Goal: Task Accomplishment & Management: Manage account settings

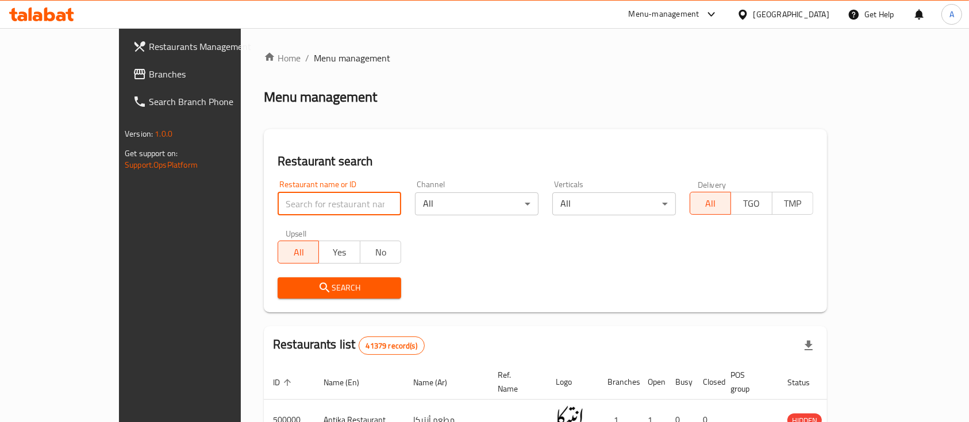
click at [278, 202] on input "search" at bounding box center [340, 204] width 124 height 23
type input "KFC"
click button "Search" at bounding box center [340, 288] width 124 height 21
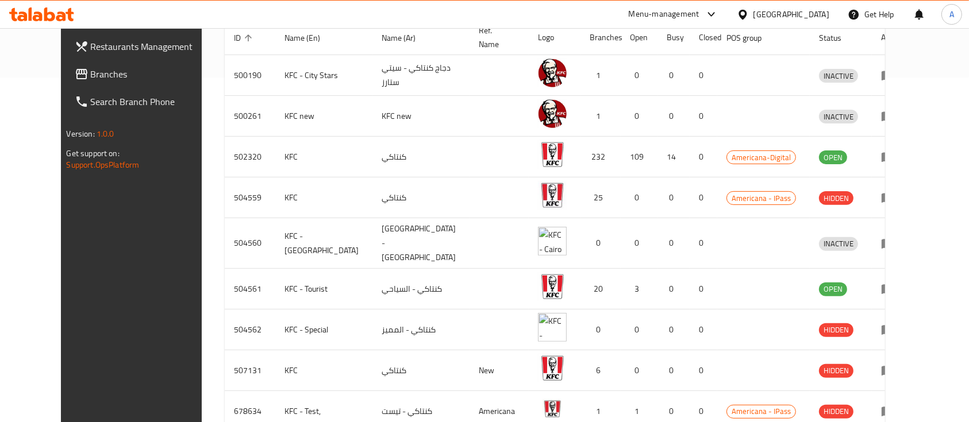
scroll to position [345, 0]
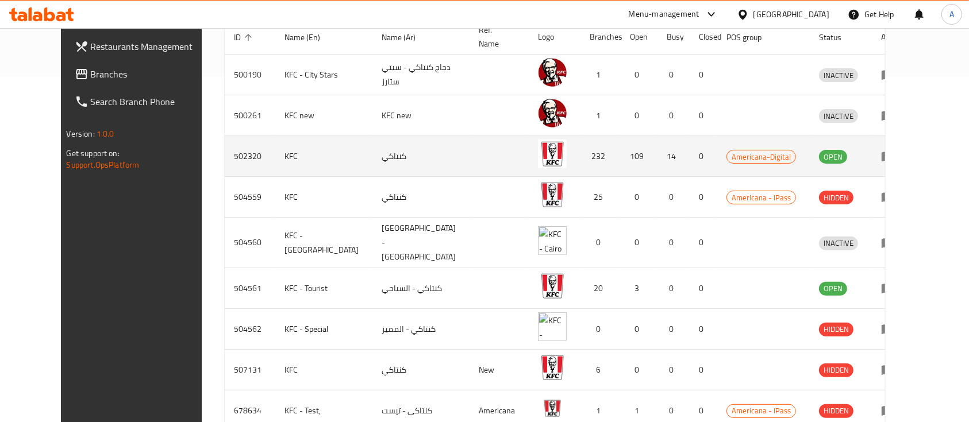
click at [912, 149] on td "enhanced table" at bounding box center [892, 156] width 40 height 41
click at [895, 149] on icon "enhanced table" at bounding box center [888, 156] width 14 height 14
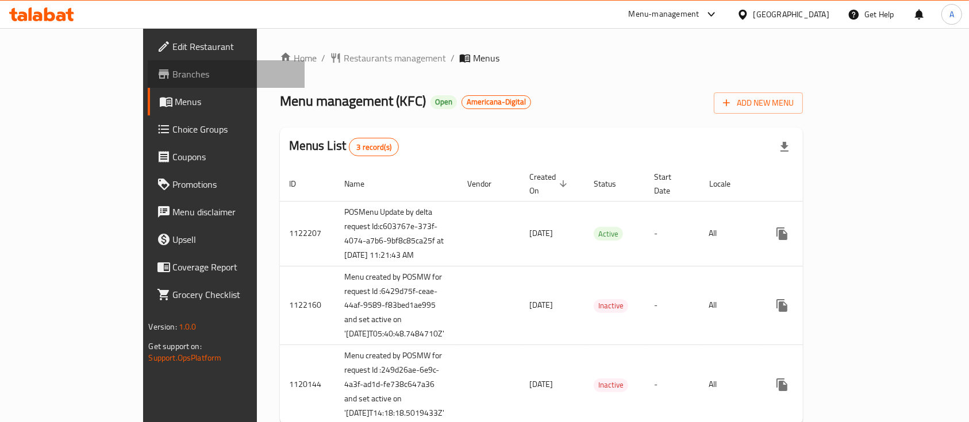
click at [148, 83] on link "Branches" at bounding box center [226, 74] width 157 height 28
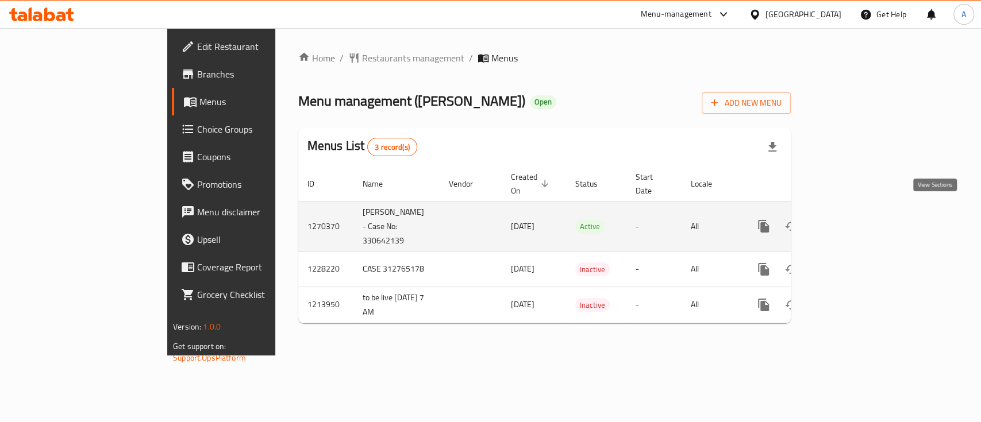
click at [854, 220] on icon "enhanced table" at bounding box center [847, 227] width 14 height 14
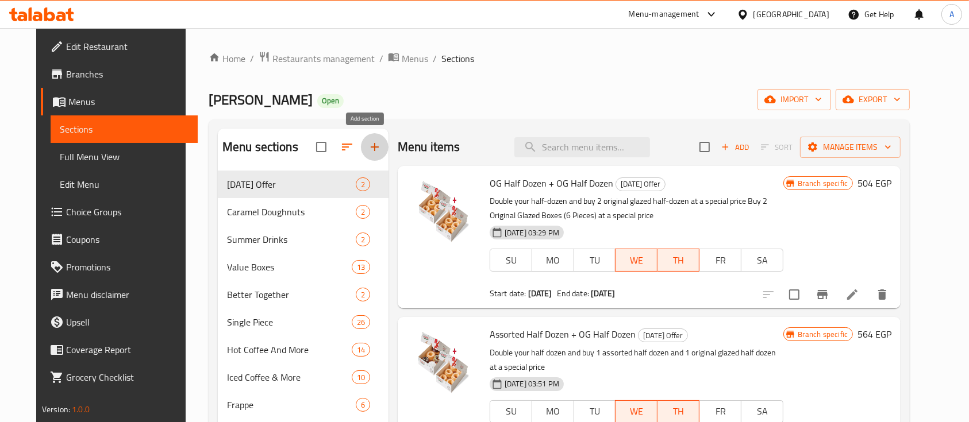
click at [372, 146] on icon "button" at bounding box center [375, 147] width 14 height 14
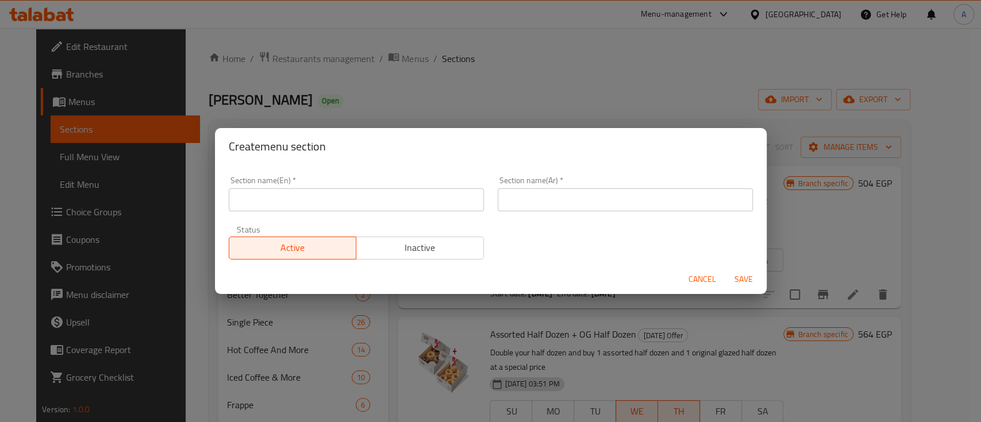
click at [294, 187] on div "Section name(En)   * Section name(En) *" at bounding box center [356, 193] width 255 height 35
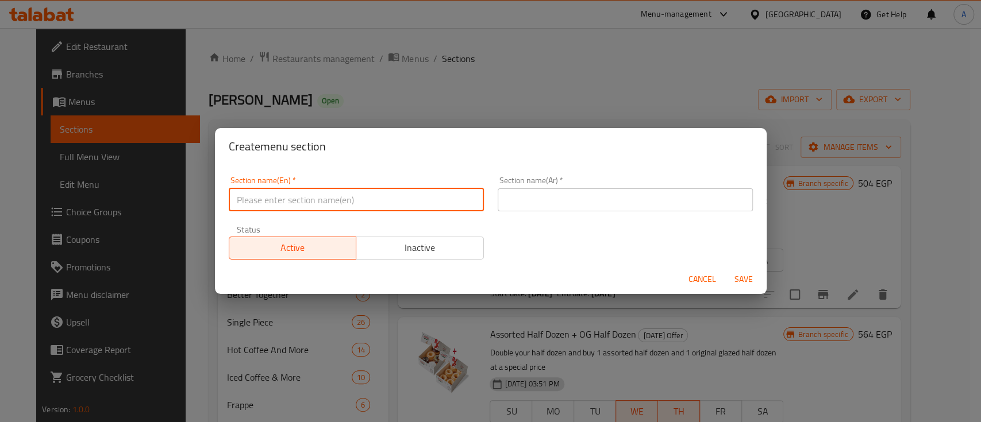
click at [285, 195] on input "text" at bounding box center [356, 200] width 255 height 23
paste input "[DATE]"
type input "[DATE]"
click at [551, 207] on input "text" at bounding box center [625, 200] width 255 height 23
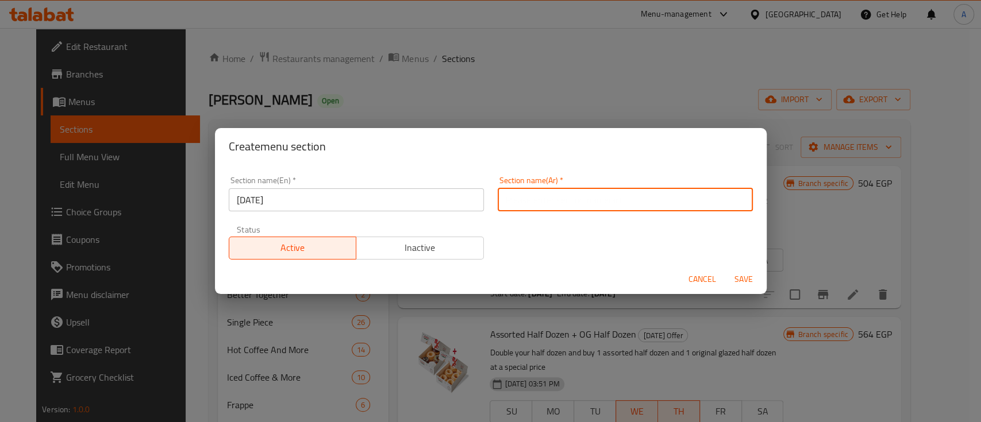
paste input "يوم القهوه العالمي"
type input "يوم القهوه العالمي"
click at [402, 248] on span "Inactive" at bounding box center [420, 248] width 118 height 17
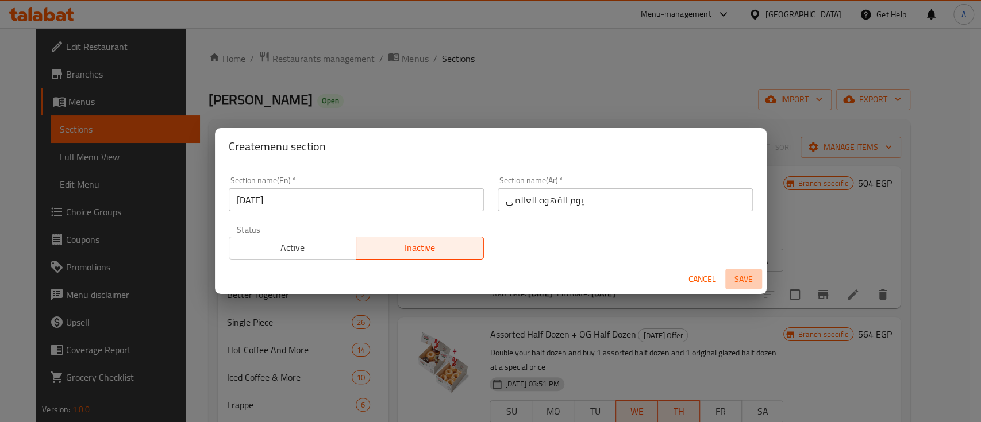
click at [743, 276] on span "Save" at bounding box center [744, 279] width 28 height 14
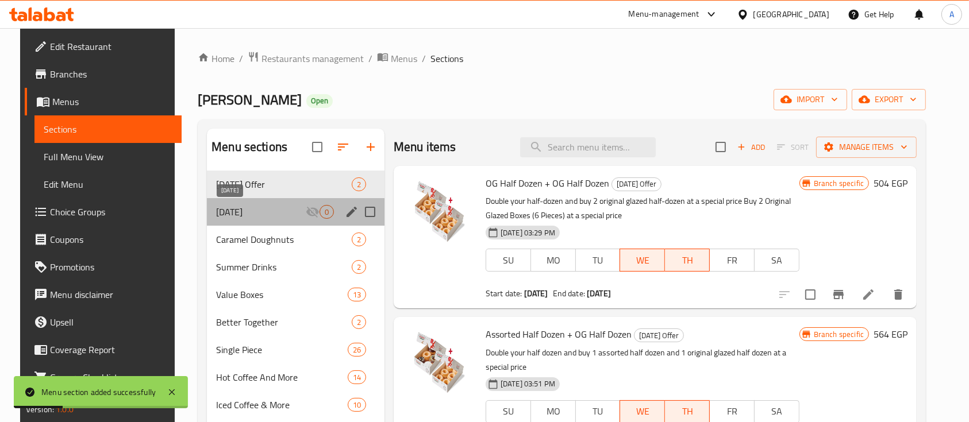
click at [239, 209] on span "International Coffee Day" at bounding box center [261, 212] width 90 height 14
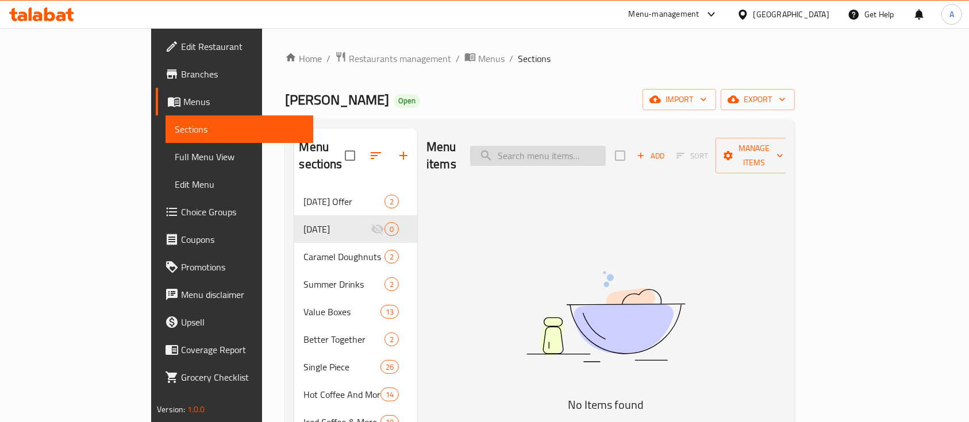
click at [606, 153] on input "search" at bounding box center [538, 156] width 136 height 20
paste input "Spanish Latte Doughnut"
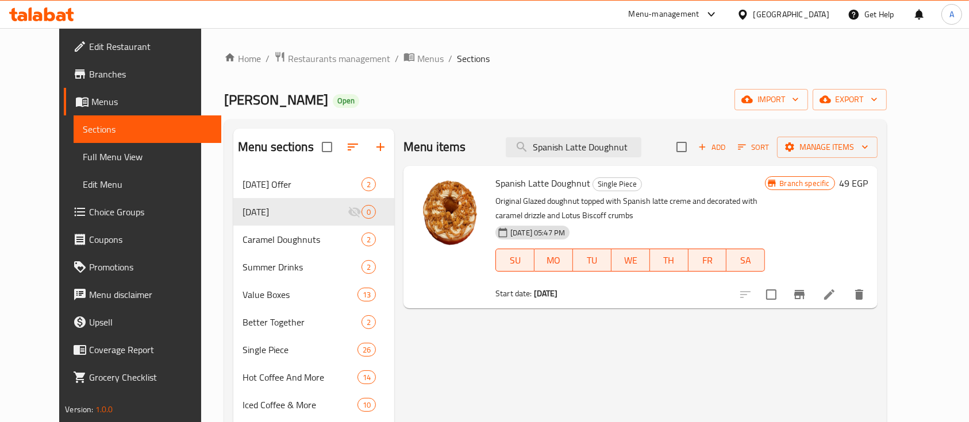
type input "Spanish Latte Doughnut"
click at [547, 191] on span "Spanish Latte Doughnut" at bounding box center [542, 183] width 95 height 17
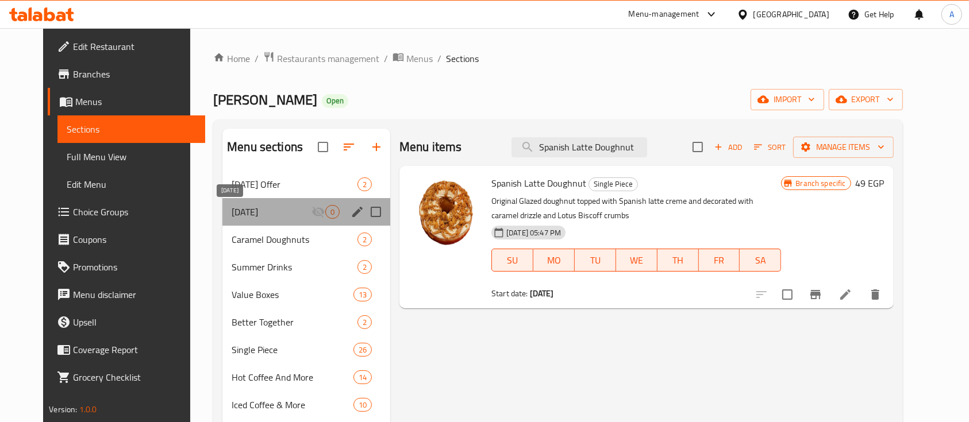
click at [267, 213] on span "International Coffee Day" at bounding box center [272, 212] width 80 height 14
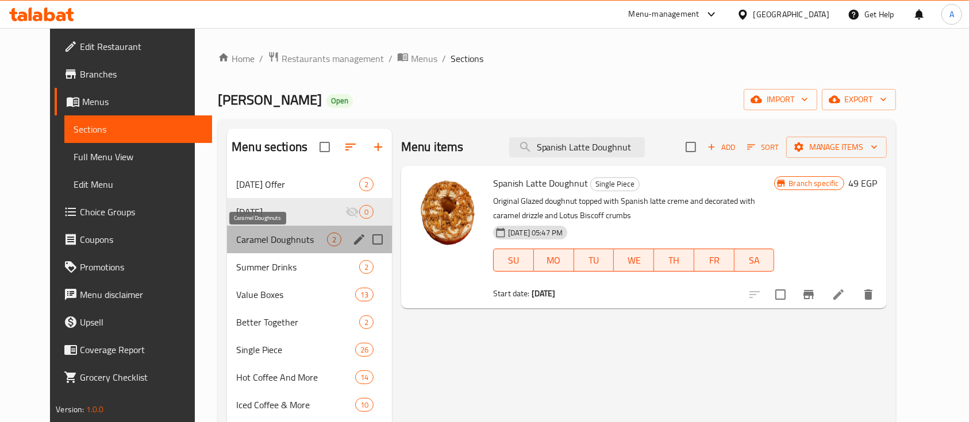
click at [253, 241] on span "Caramel Doughnuts" at bounding box center [281, 240] width 91 height 14
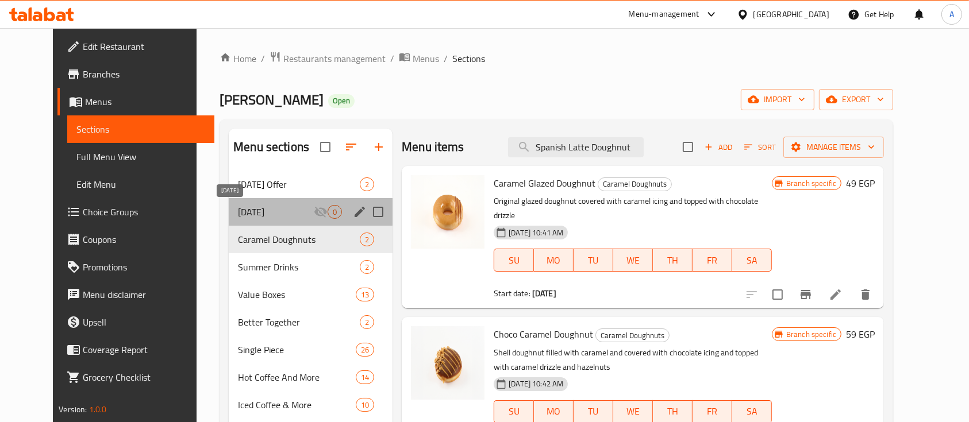
click at [284, 213] on span "International Coffee Day" at bounding box center [276, 212] width 76 height 14
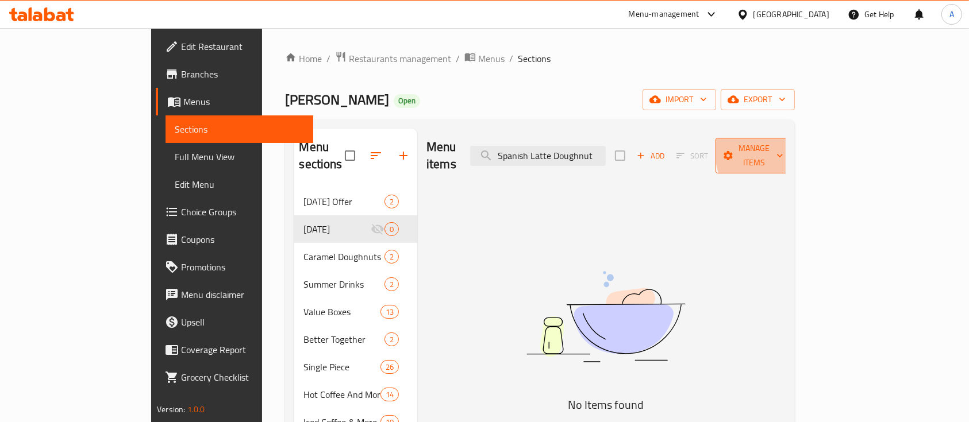
click at [783, 148] on span "Manage items" at bounding box center [754, 155] width 59 height 29
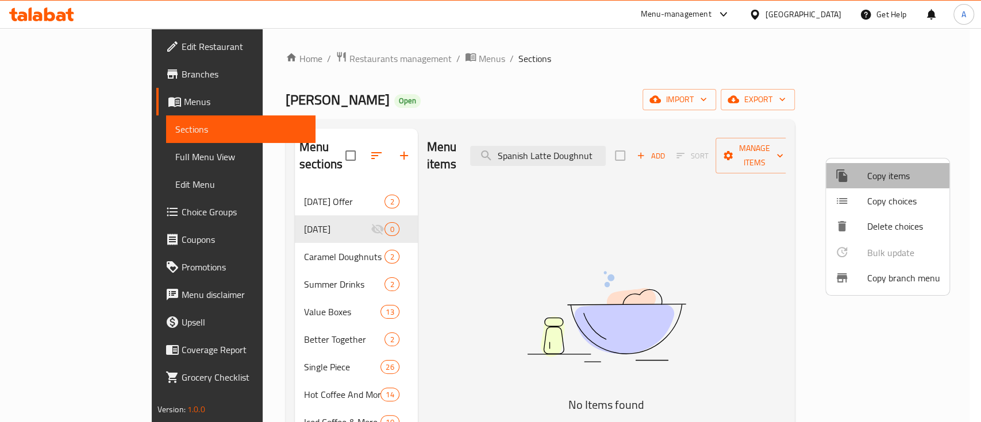
click at [886, 175] on span "Copy items" at bounding box center [903, 176] width 73 height 14
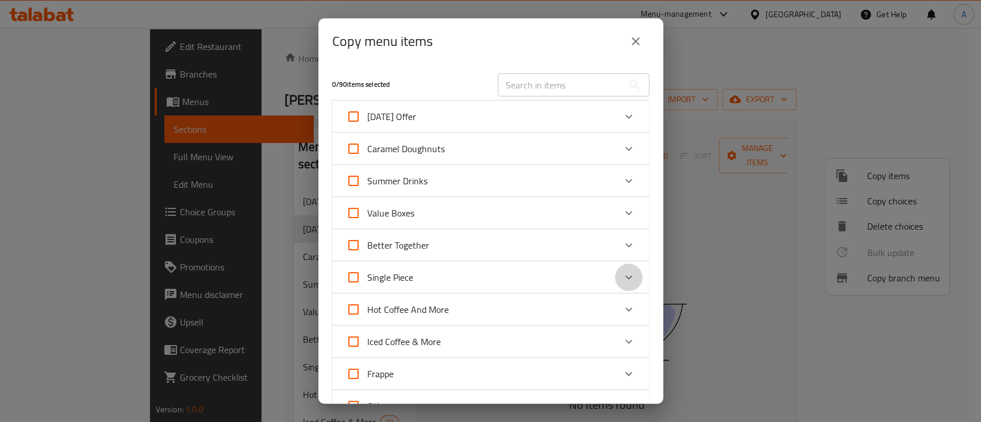
click at [622, 282] on icon "Expand" at bounding box center [629, 278] width 14 height 14
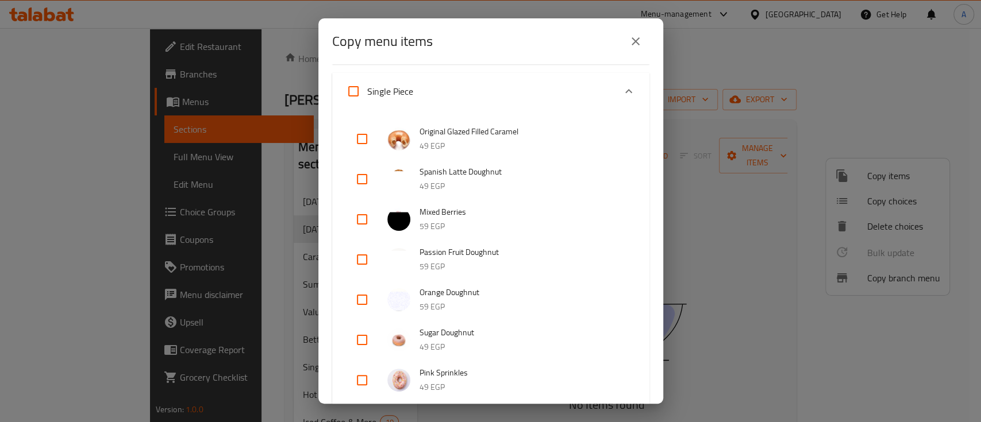
scroll to position [190, 0]
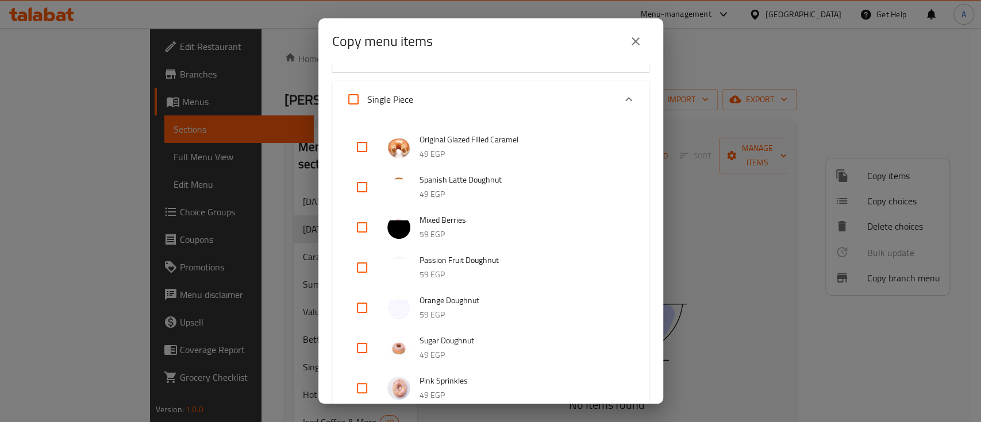
click at [366, 190] on input "checkbox" at bounding box center [362, 188] width 28 height 28
checkbox input "true"
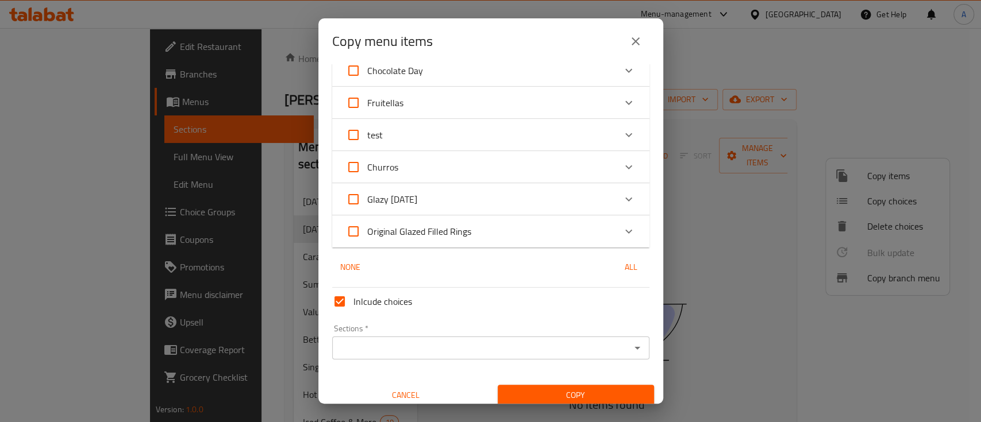
scroll to position [1473, 0]
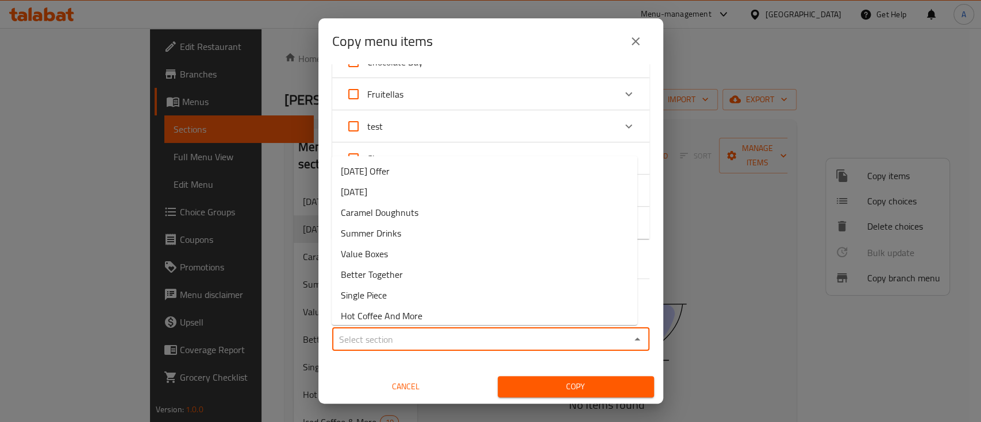
click at [394, 343] on input "Sections   *" at bounding box center [481, 340] width 291 height 16
click at [436, 196] on li "International Coffee Day" at bounding box center [485, 192] width 306 height 21
type input "International Coffee Day"
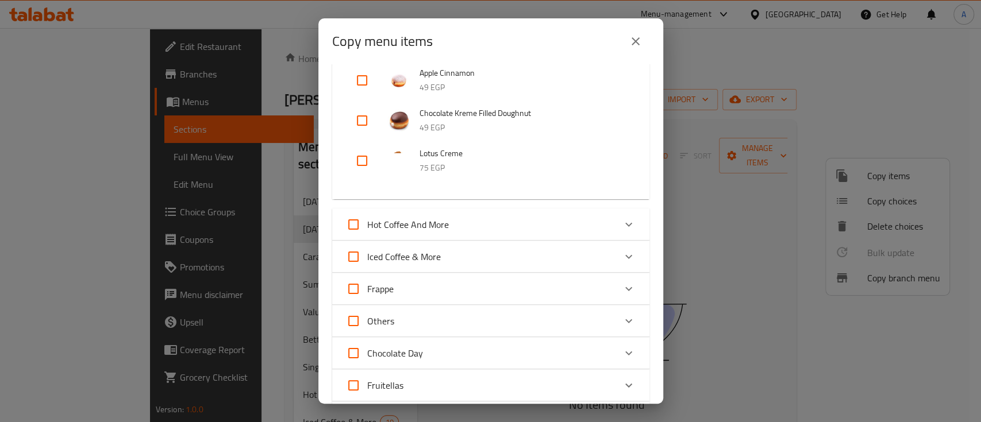
scroll to position [1182, 0]
click at [622, 259] on icon "Expand" at bounding box center [629, 257] width 14 height 14
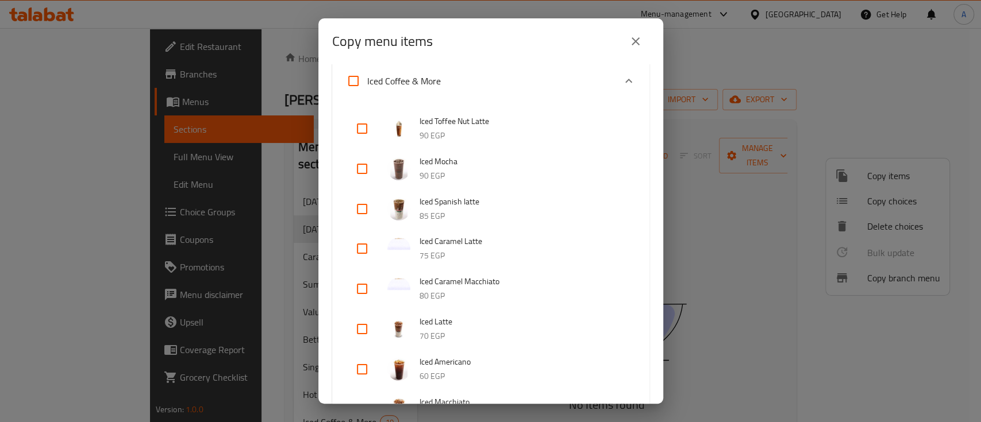
scroll to position [1370, 0]
click at [362, 205] on input "checkbox" at bounding box center [362, 208] width 28 height 28
checkbox input "true"
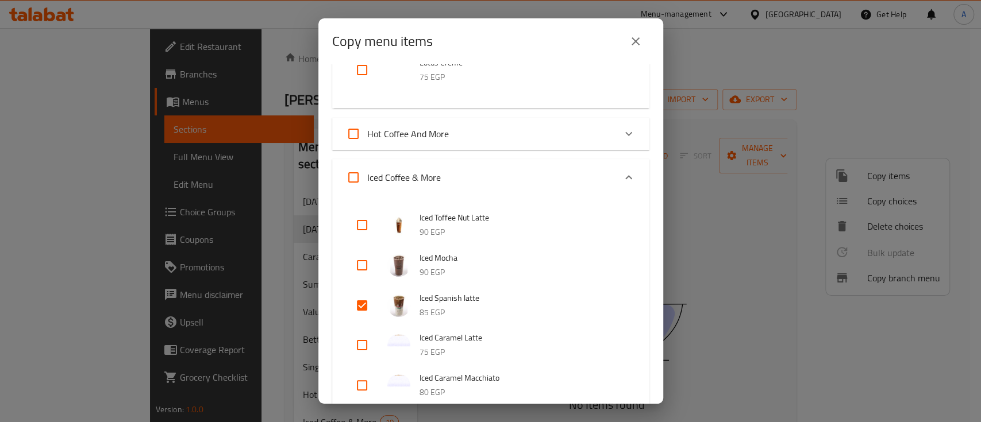
scroll to position [1272, 0]
click at [615, 178] on div "Expand" at bounding box center [629, 178] width 28 height 28
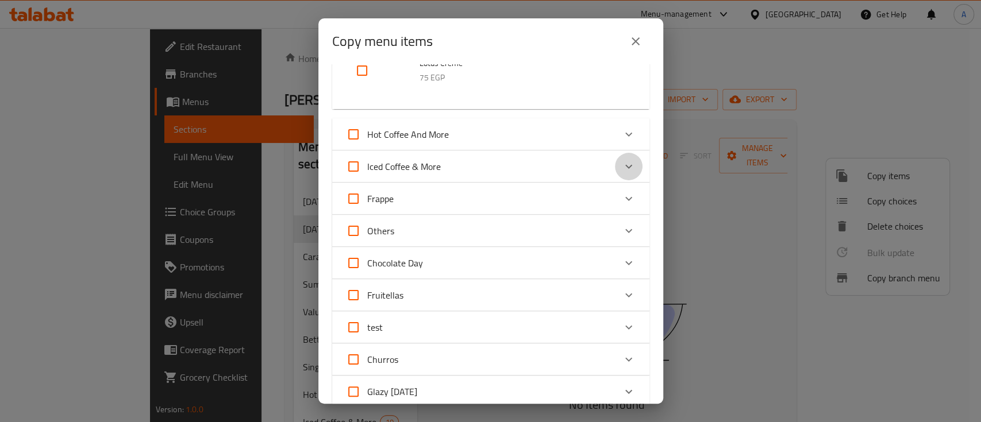
click at [622, 169] on icon "Expand" at bounding box center [629, 167] width 14 height 14
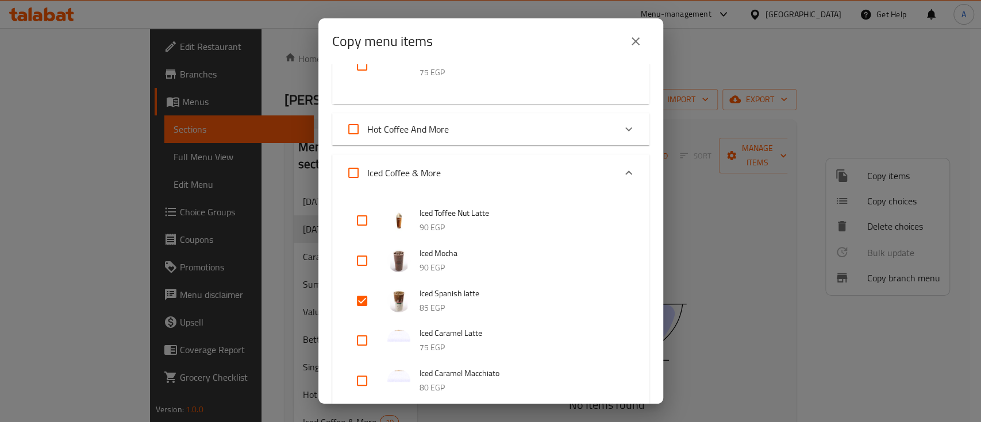
scroll to position [1274, 0]
click at [622, 178] on icon "Expand" at bounding box center [629, 177] width 14 height 14
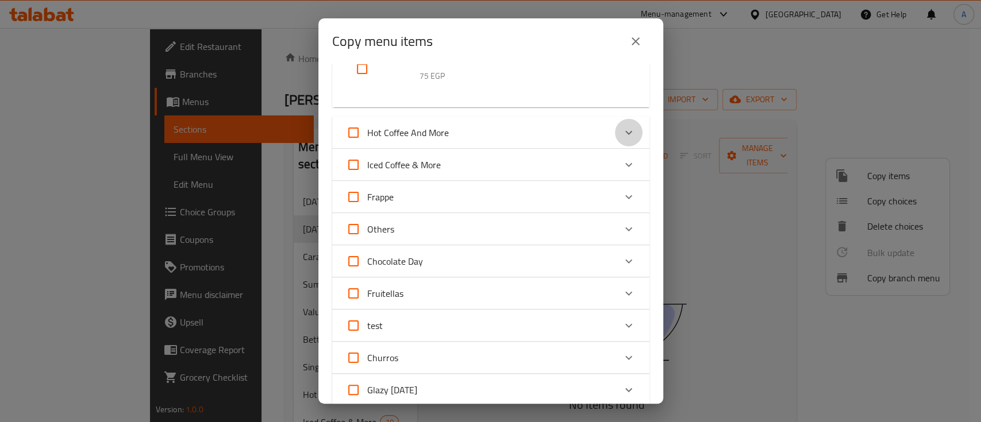
click at [622, 133] on icon "Expand" at bounding box center [629, 133] width 14 height 14
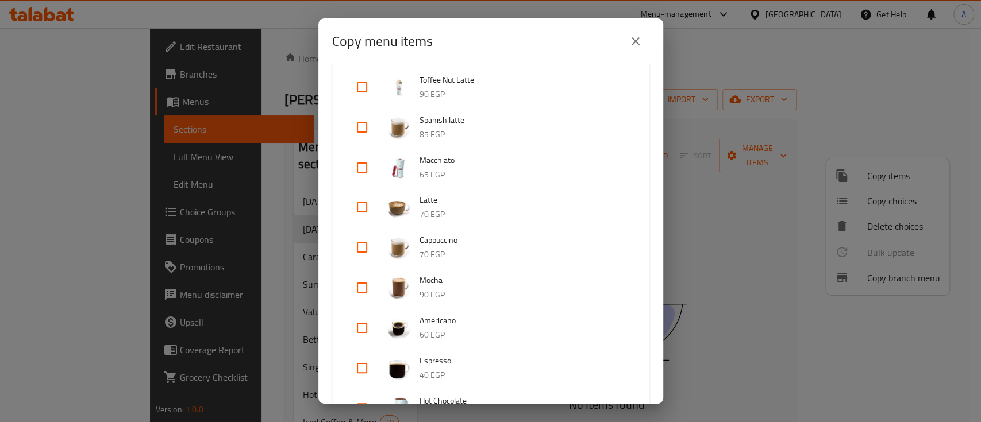
scroll to position [1283, 0]
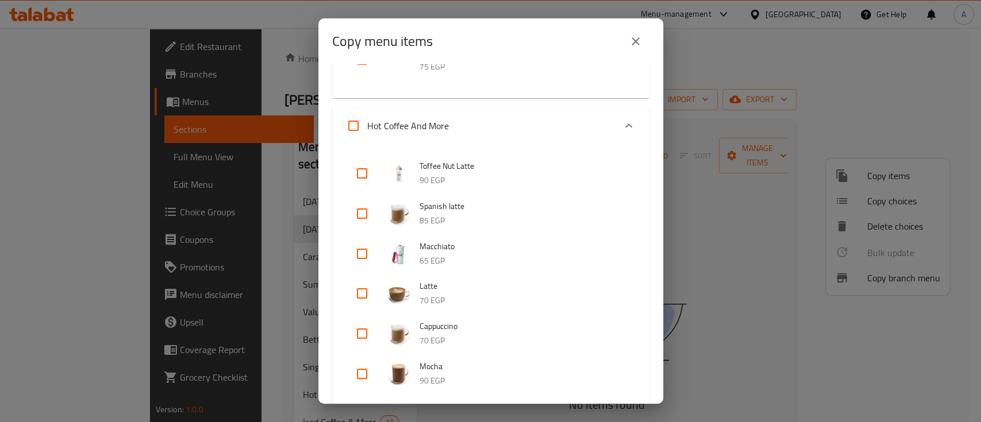
click at [363, 216] on input "checkbox" at bounding box center [362, 214] width 28 height 28
checkbox input "true"
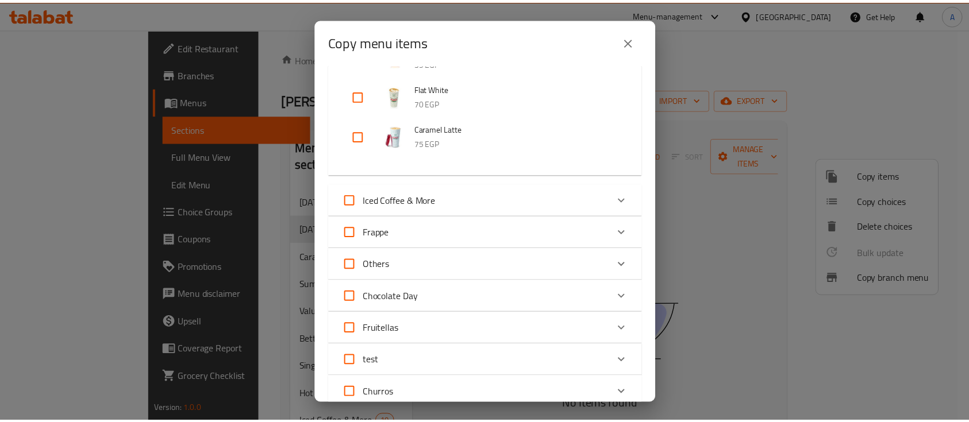
scroll to position [2078, 0]
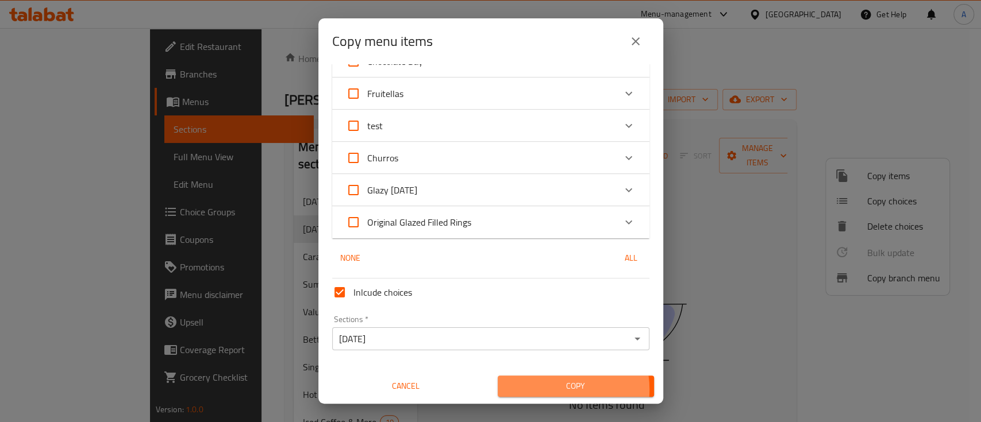
click at [547, 390] on span "Copy" at bounding box center [576, 386] width 138 height 14
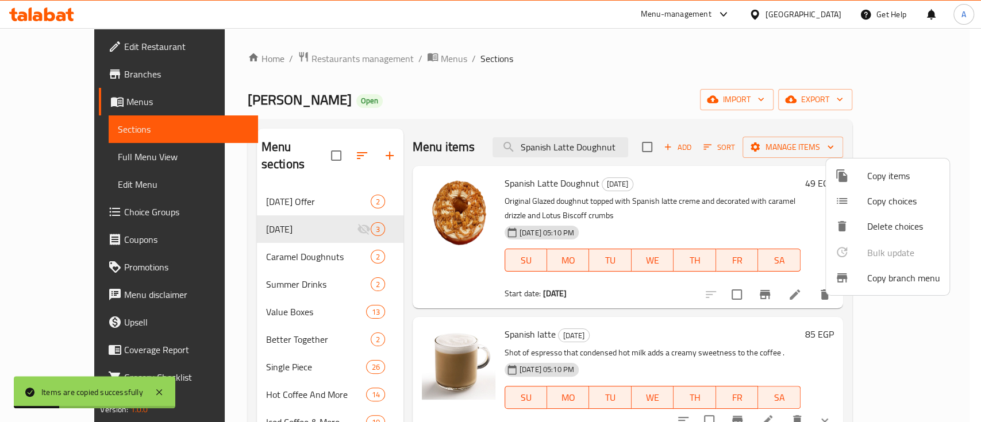
click at [732, 195] on div at bounding box center [490, 211] width 981 height 422
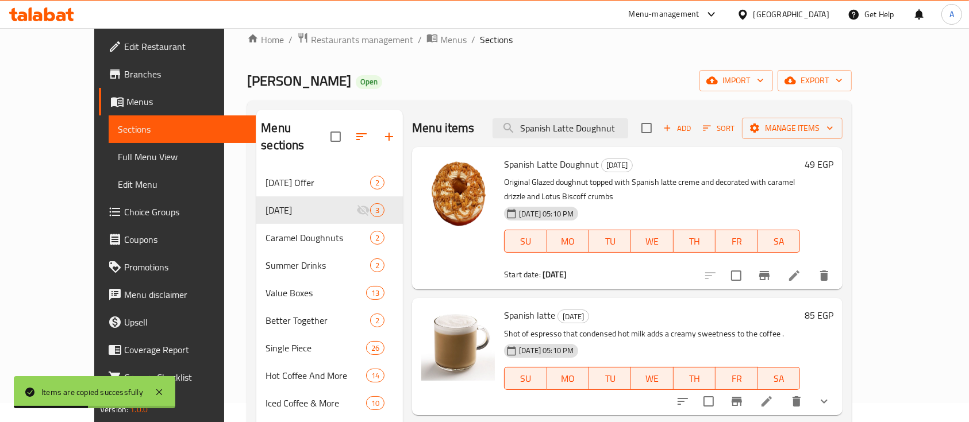
scroll to position [18, 0]
click at [801, 270] on icon at bounding box center [794, 277] width 14 height 14
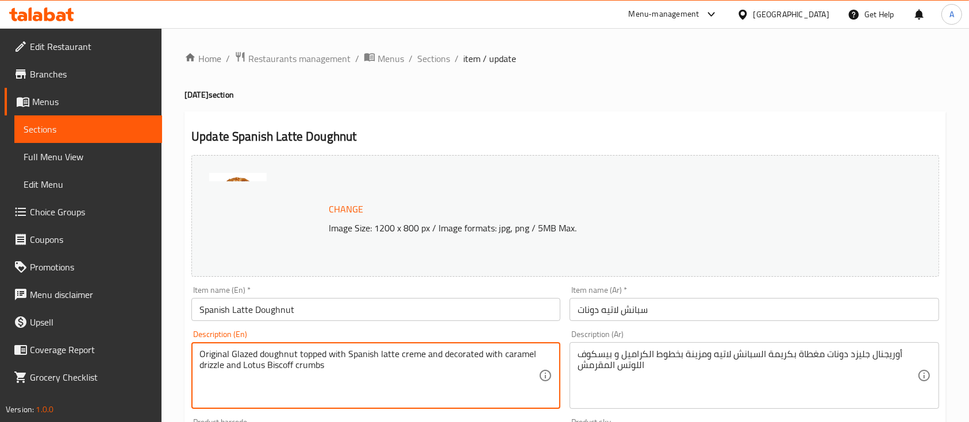
click at [359, 365] on textarea "Original Glazed doughnut topped with Spanish latte creme and decorated with car…" at bounding box center [368, 376] width 339 height 55
paste textarea "ème and decorated with coffee drizzle and Lotus Biscoff crumbs"
type textarea "Original Glazed doughnut topped with Spanish latte crème and decorated with cof…"
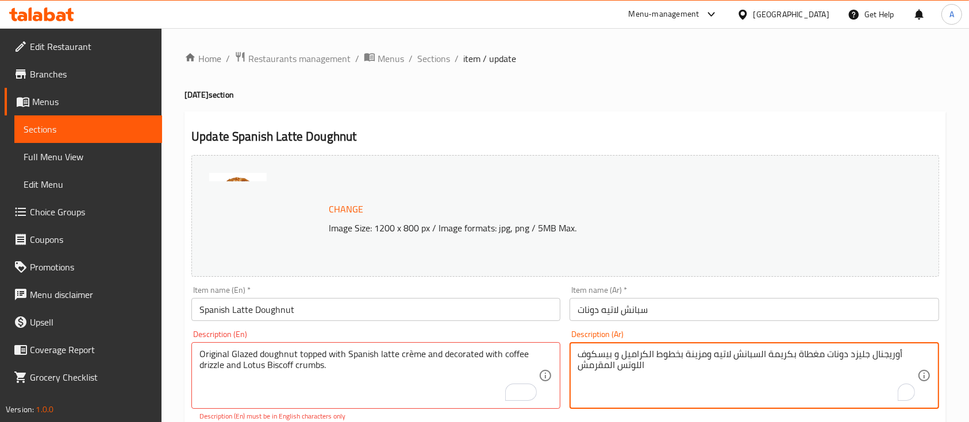
click at [650, 366] on textarea "أوريجنال جليزد دونات مغطاة بكريمة السبانش لاتيه ومزينة بخطوط الكراميل و بيسكوف …" at bounding box center [747, 376] width 339 height 55
paste textarea "هوه و بيسكوف اللوتس المقرمش"
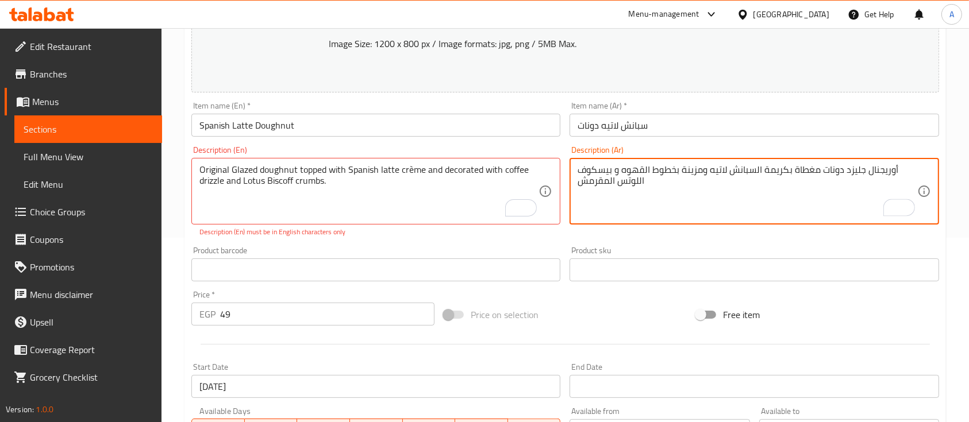
scroll to position [251, 0]
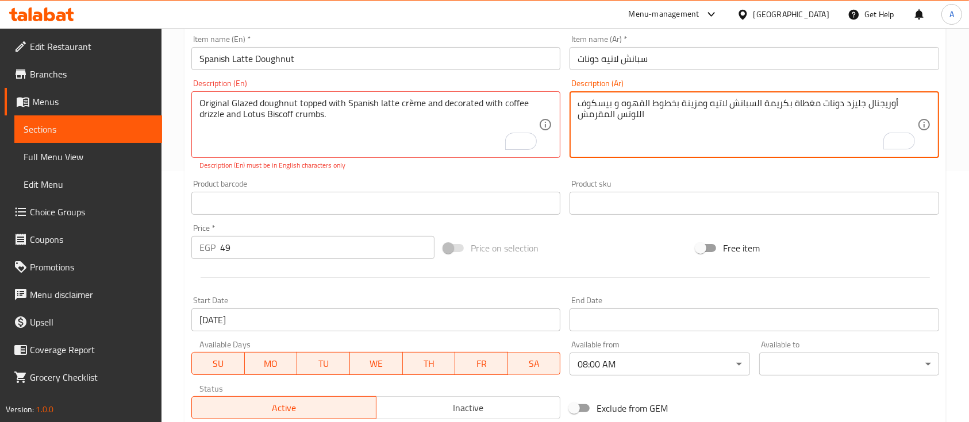
type textarea "أوريجنال جليزد دونات مغطاة بكريمة السبانش لاتيه ومزينة بخطوط القهوه و بيسكوف ال…"
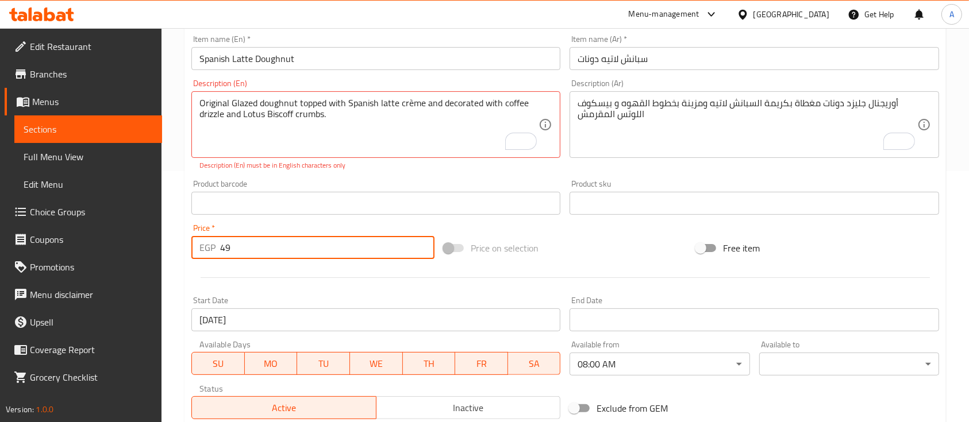
click at [240, 245] on input "49" at bounding box center [327, 247] width 214 height 23
type input "59"
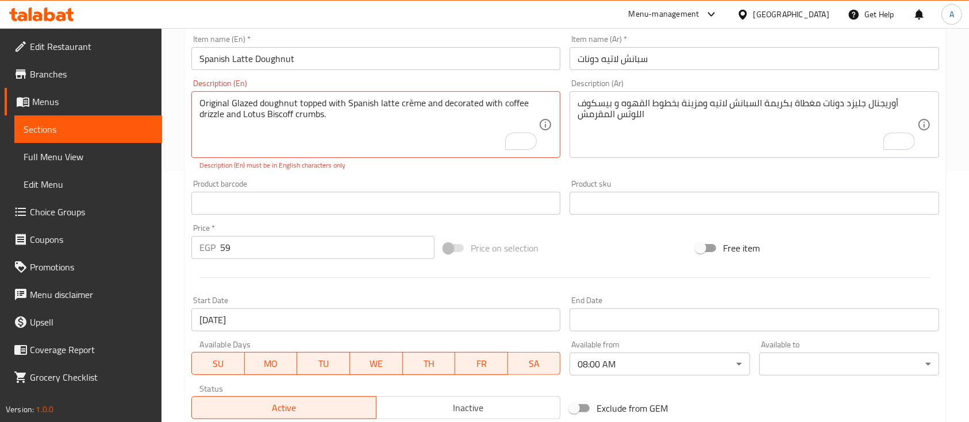
click at [635, 230] on div "Change Image Size: 1200 x 800 px / Image formats: jpg, png / 5MB Max. Item name…" at bounding box center [565, 161] width 757 height 525
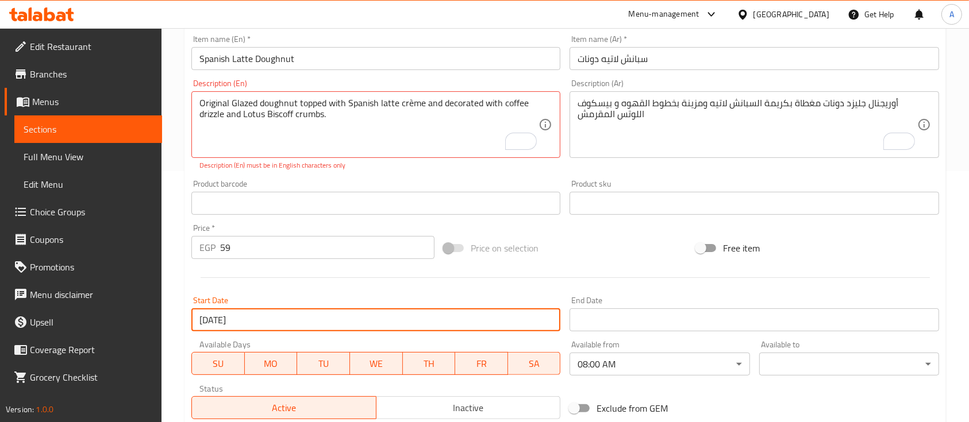
click at [288, 320] on input "15-02-2025" at bounding box center [375, 320] width 369 height 23
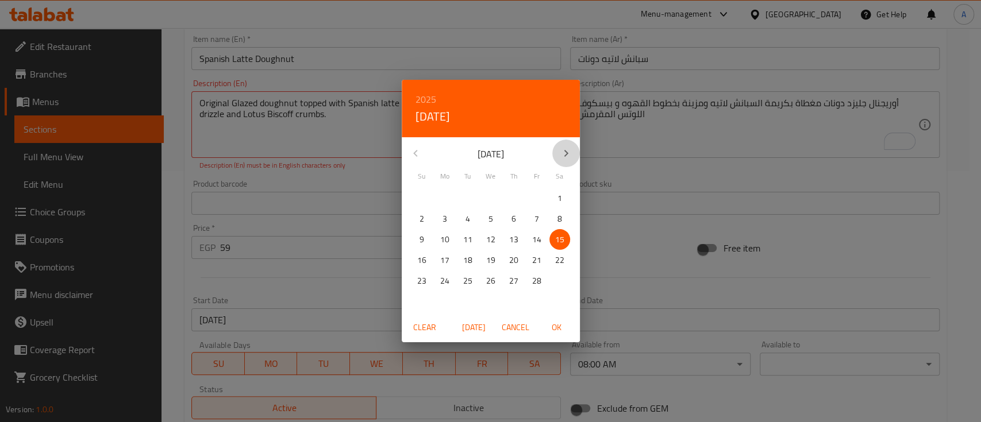
click at [565, 157] on icon "button" at bounding box center [566, 154] width 14 height 14
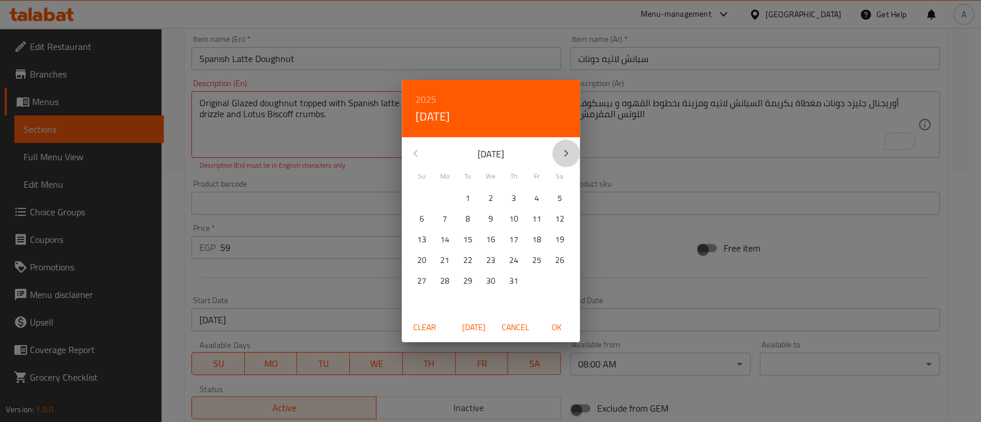
click at [565, 157] on icon "button" at bounding box center [566, 154] width 14 height 14
click at [418, 151] on div "October 2025" at bounding box center [491, 154] width 178 height 28
click at [491, 202] on p "1" at bounding box center [491, 198] width 5 height 14
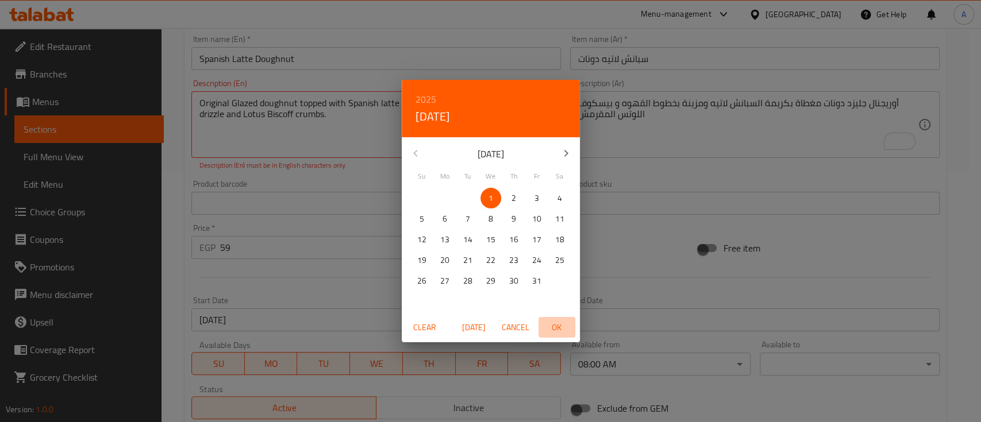
click at [556, 321] on span "OK" at bounding box center [557, 328] width 28 height 14
type input "01-10-2025"
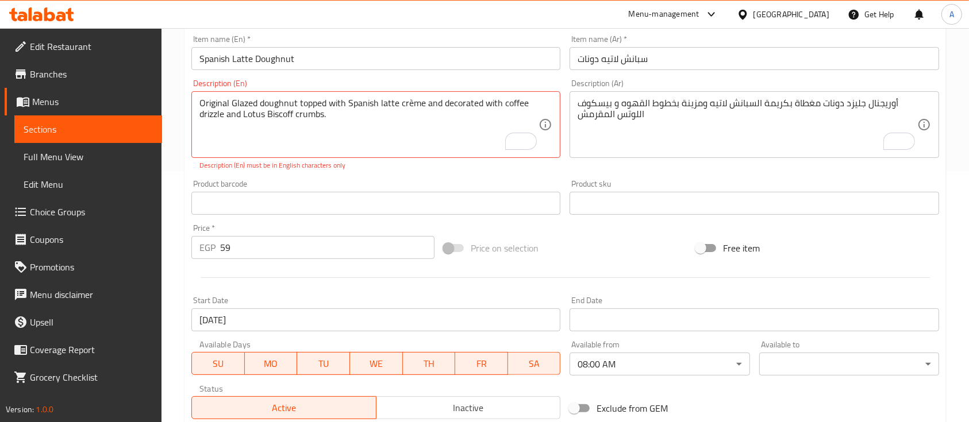
click at [591, 264] on div at bounding box center [565, 278] width 757 height 28
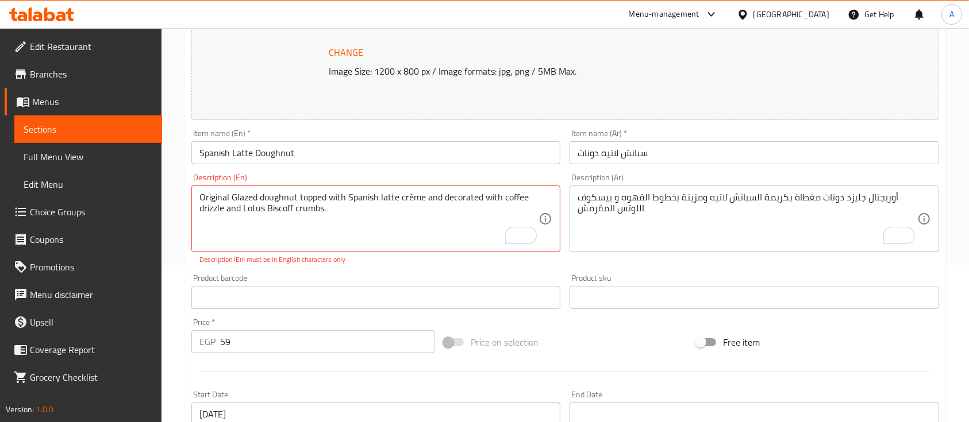
scroll to position [156, 0]
click at [197, 197] on div "Original Glazed doughnut topped with Spanish latte crème and decorated with cof…" at bounding box center [375, 219] width 369 height 67
click at [194, 195] on div "Original Glazed doughnut topped with Spanish latte crème and decorated with cof…" at bounding box center [375, 219] width 369 height 67
click at [202, 195] on textarea "Original Glazed doughnut topped with Spanish latte crème and decorated with cof…" at bounding box center [368, 220] width 339 height 55
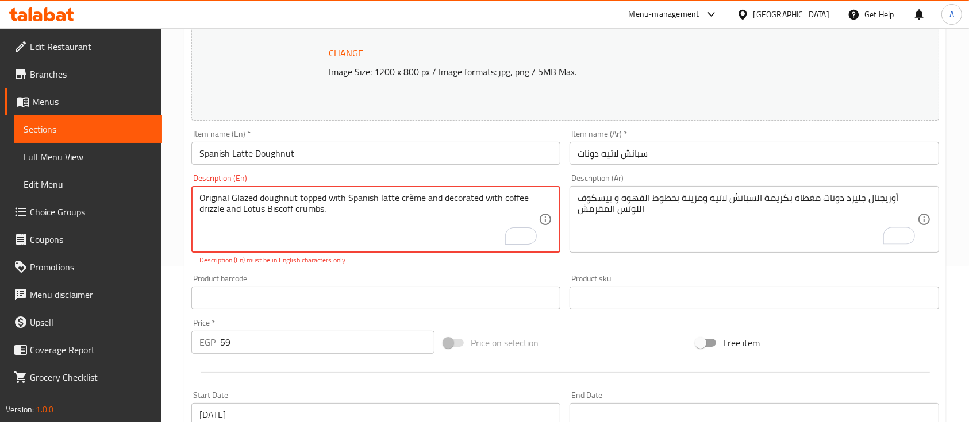
click at [202, 195] on textarea "Original Glazed doughnut topped with Spanish latte crème and decorated with cof…" at bounding box center [368, 220] width 339 height 55
click at [362, 212] on textarea "Original Glazed doughnut topped with Spanish latte crème and decorated with cof…" at bounding box center [368, 220] width 339 height 55
click at [648, 98] on div "Change Image Size: 1200 x 800 px / Image formats: jpg, png / 5MB Max." at bounding box center [565, 60] width 748 height 122
type textarea "Original Glazed doughnut topped with Spanish latte creme and decorated with cof…"
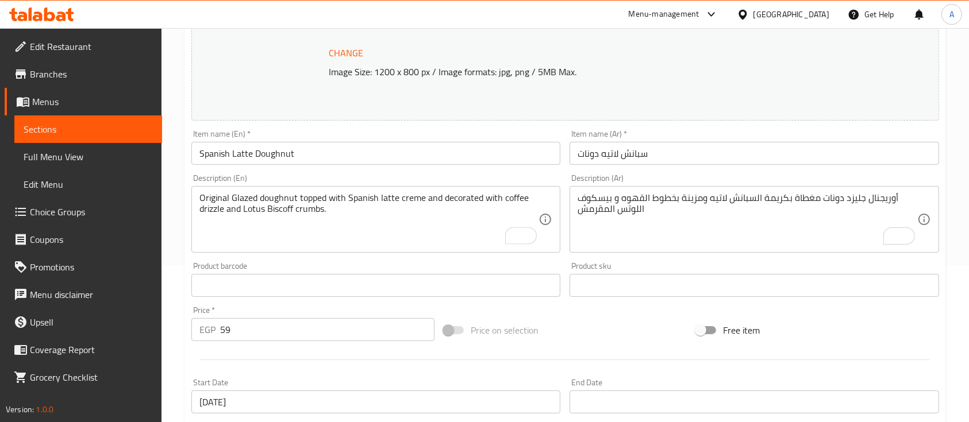
click at [432, 269] on div "Change Image Size: 1200 x 800 px / Image formats: jpg, png / 5MB Max. Item name…" at bounding box center [565, 250] width 757 height 512
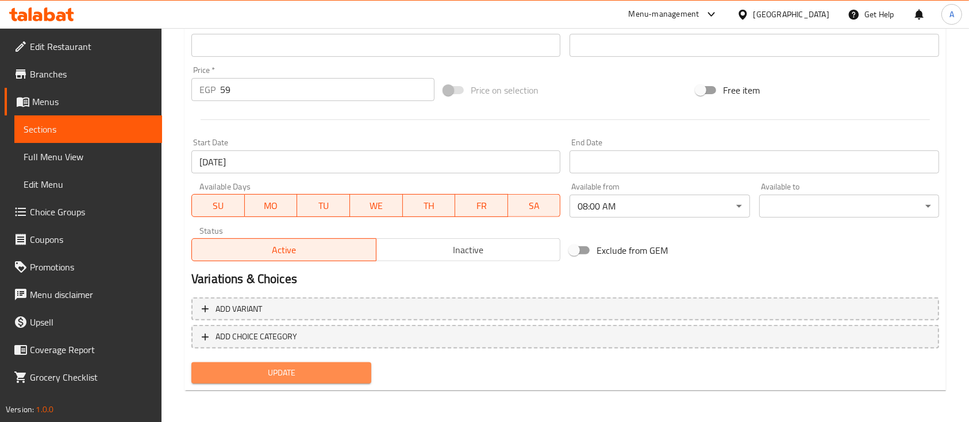
click at [283, 372] on span "Update" at bounding box center [282, 373] width 162 height 14
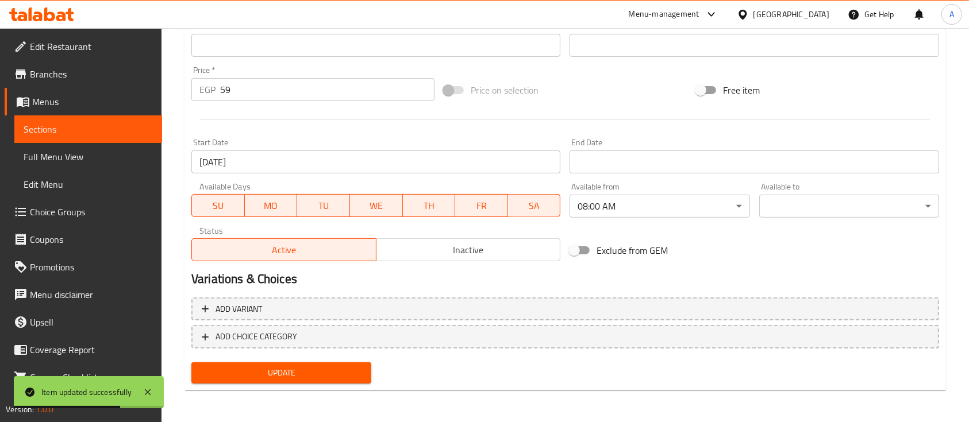
scroll to position [0, 0]
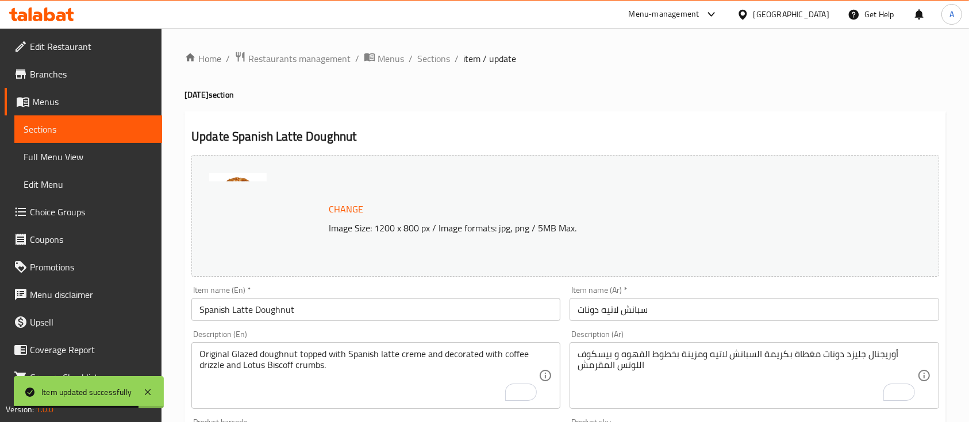
click at [426, 67] on div "Home / Restaurants management / Menus / Sections / item / update International …" at bounding box center [565, 423] width 762 height 745
click at [432, 62] on span "Sections" at bounding box center [433, 59] width 33 height 14
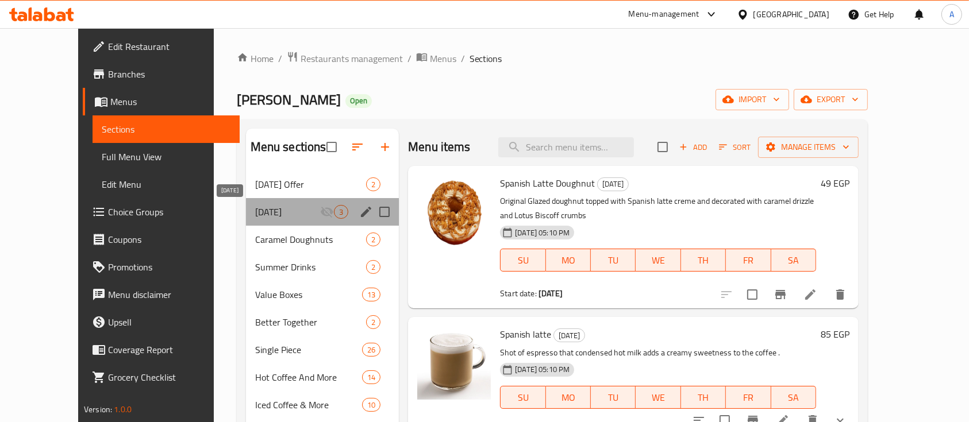
click at [262, 213] on span "International Coffee Day" at bounding box center [287, 212] width 65 height 14
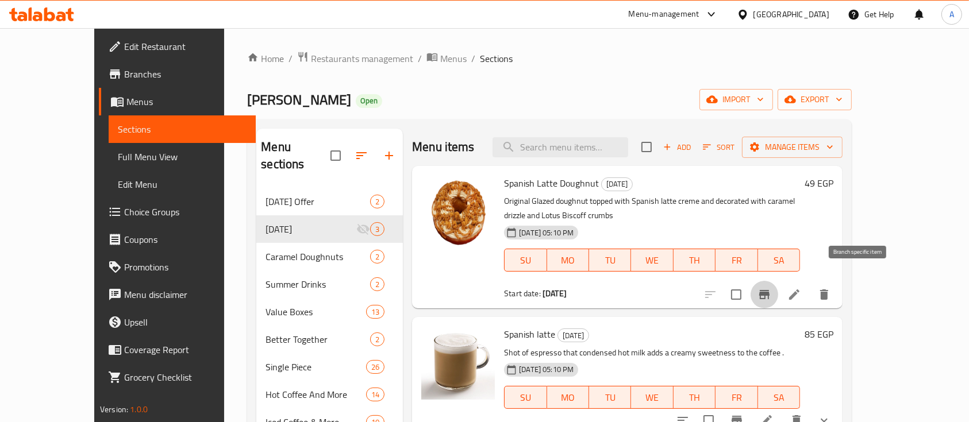
click at [771, 288] on icon "Branch-specific-item" at bounding box center [765, 295] width 14 height 14
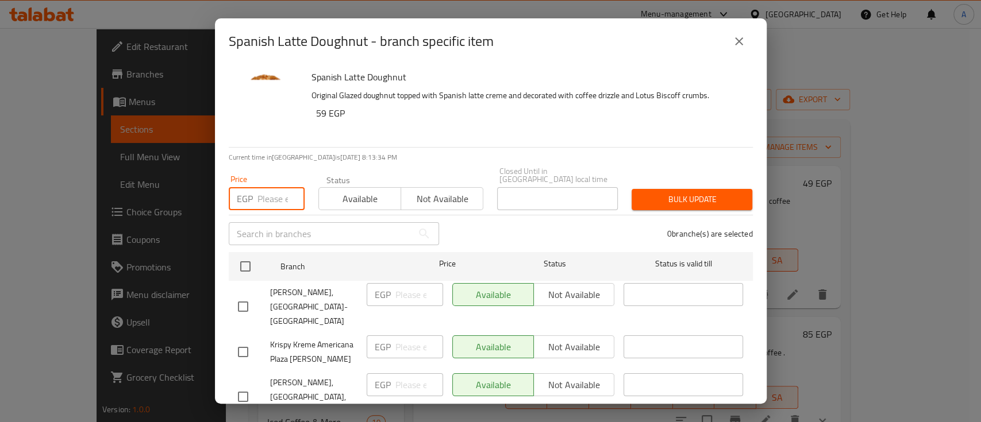
click at [261, 190] on input "number" at bounding box center [280, 198] width 47 height 23
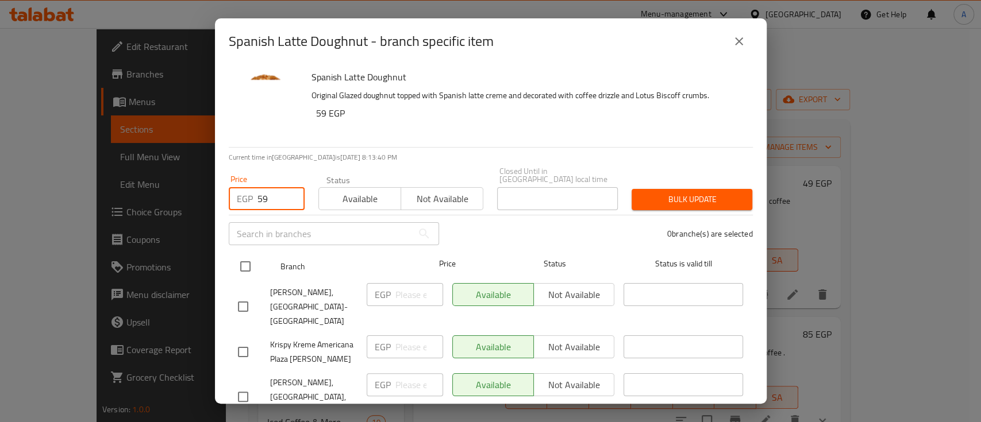
type input "59"
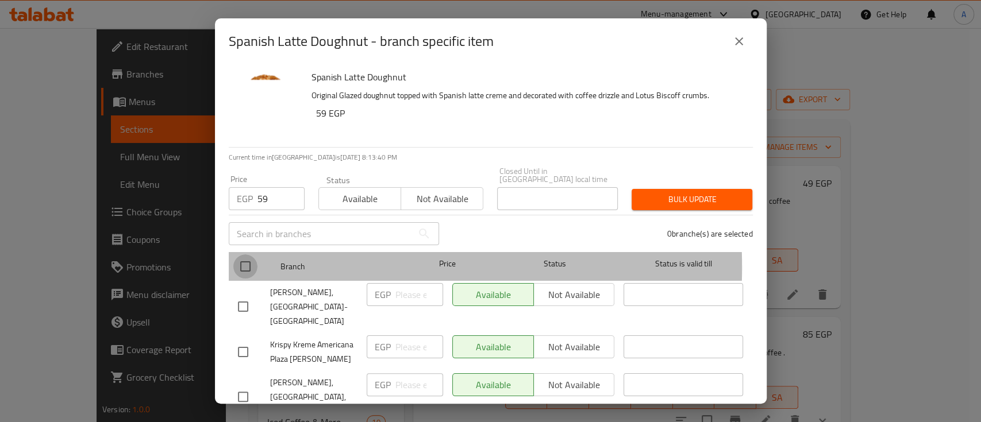
click at [246, 259] on input "checkbox" at bounding box center [245, 267] width 24 height 24
checkbox input "true"
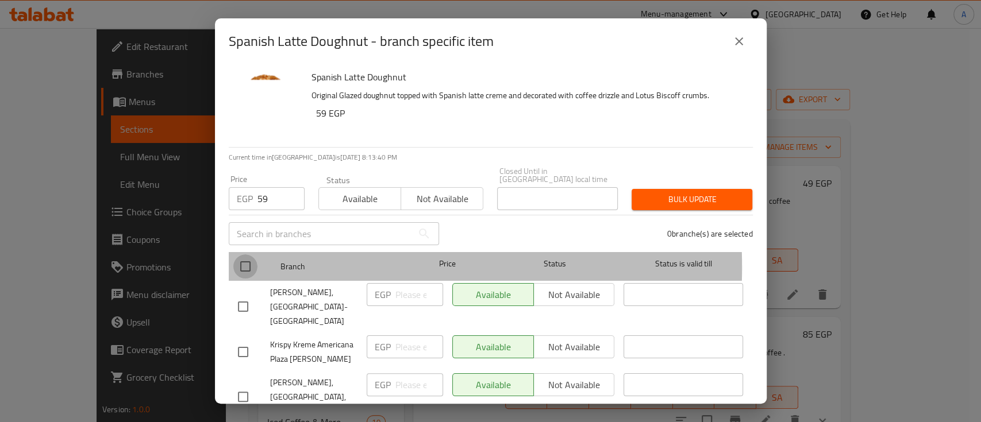
checkbox input "true"
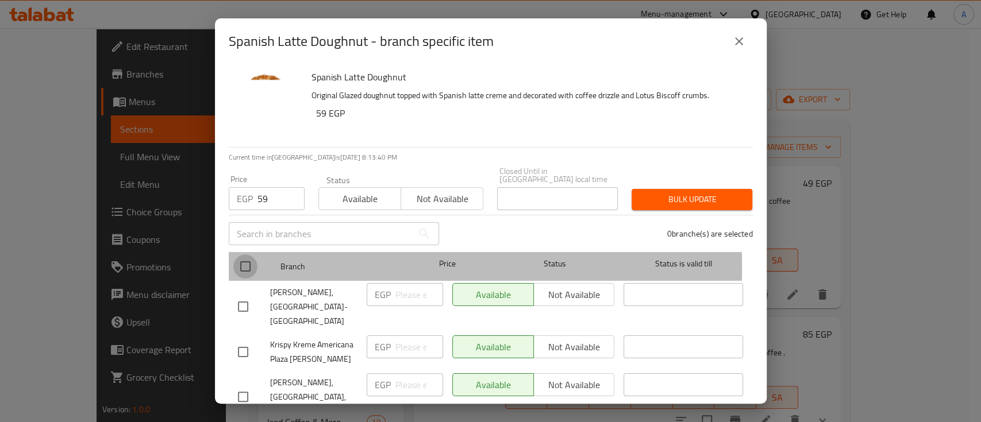
checkbox input "true"
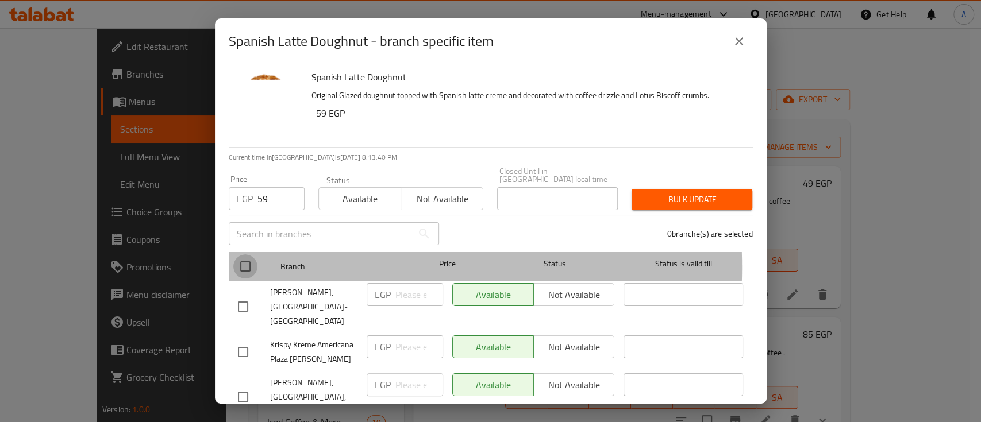
checkbox input "true"
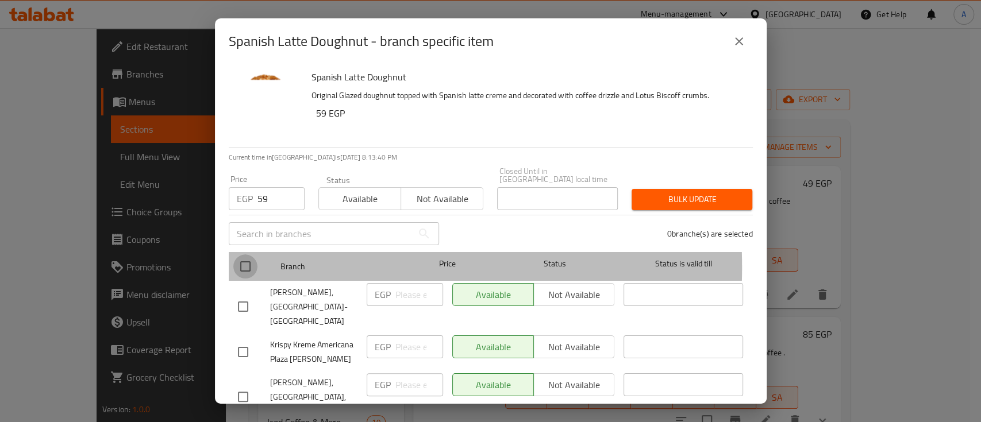
checkbox input "true"
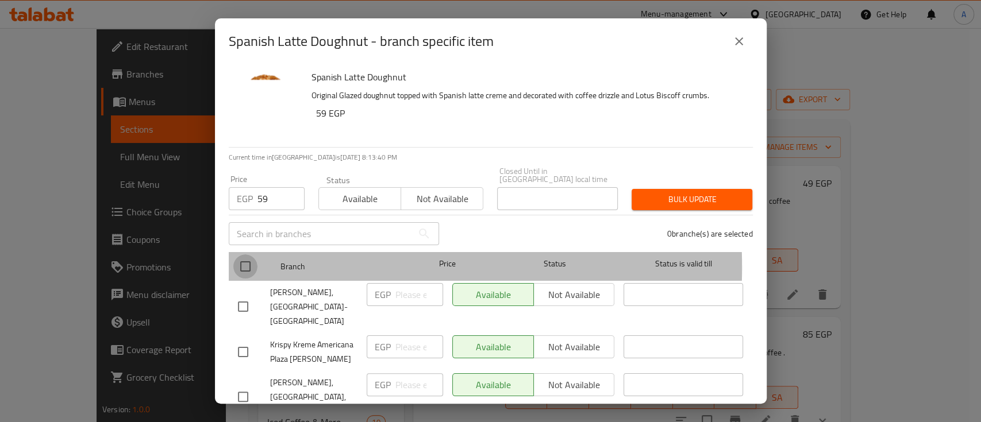
checkbox input "true"
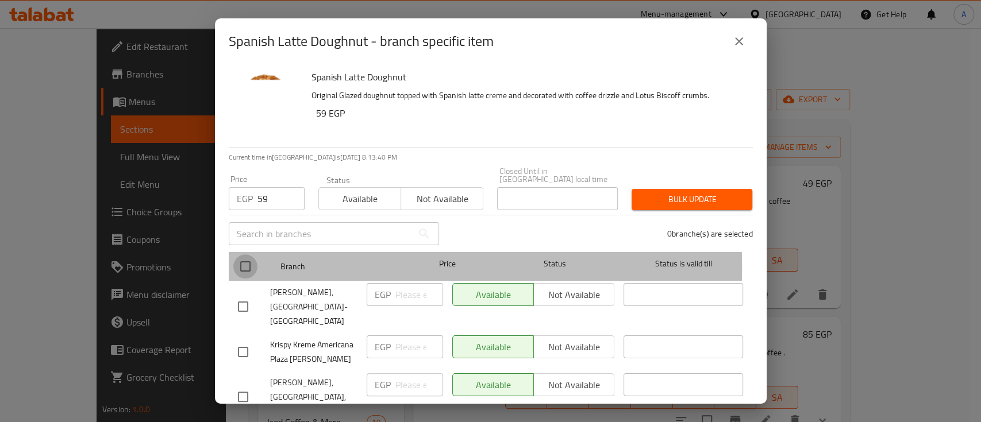
checkbox input "true"
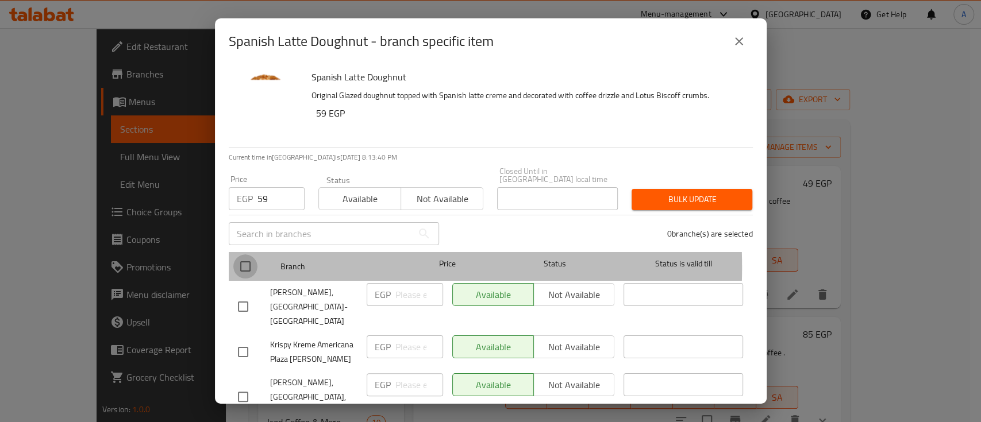
checkbox input "true"
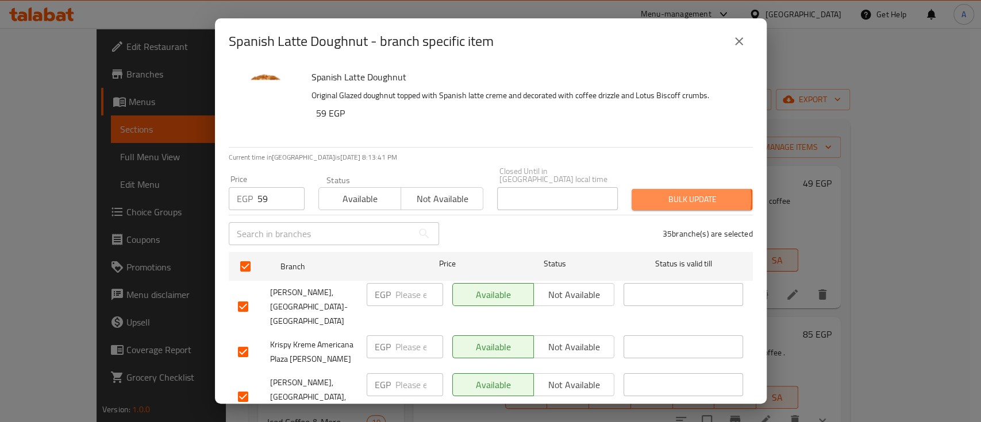
click at [664, 193] on span "Bulk update" at bounding box center [692, 200] width 102 height 14
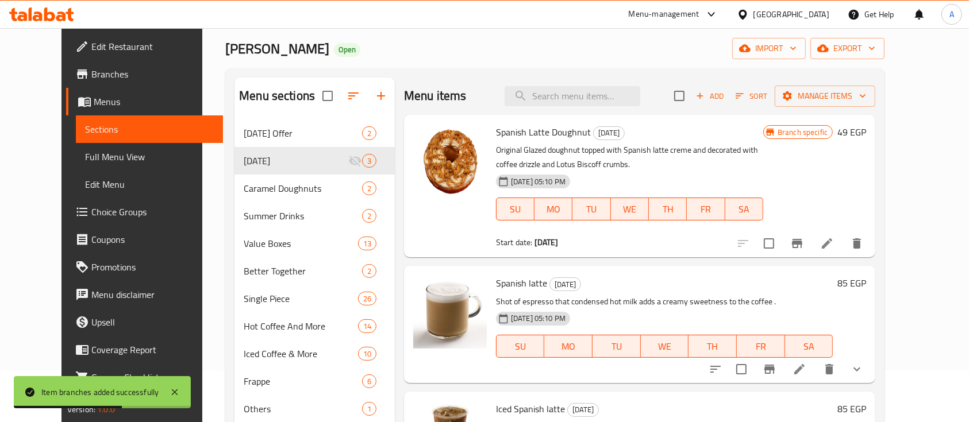
scroll to position [51, 0]
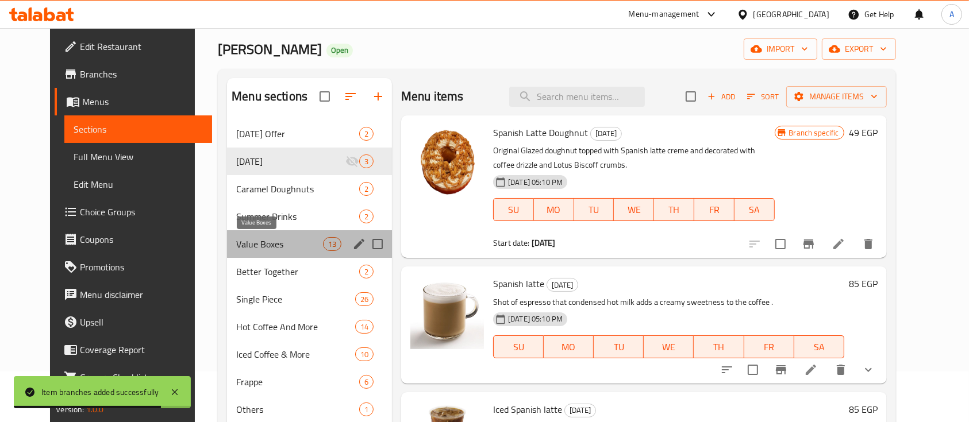
click at [243, 244] on span "Value Boxes" at bounding box center [279, 244] width 87 height 14
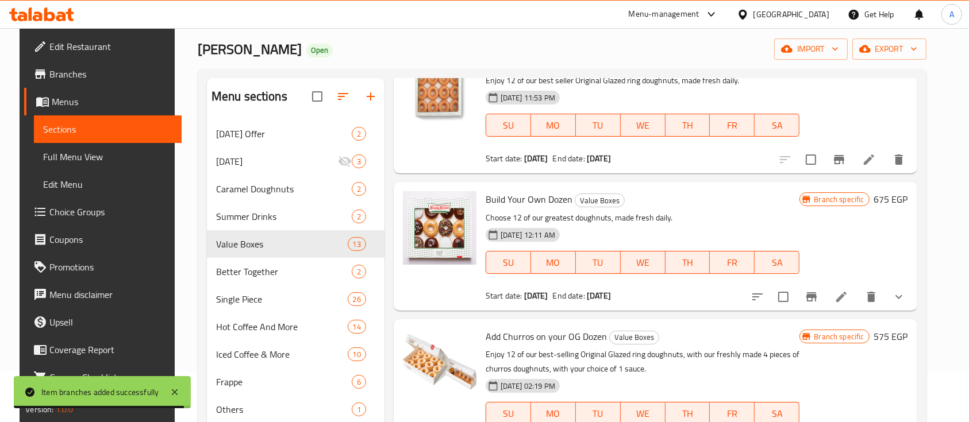
scroll to position [71, 0]
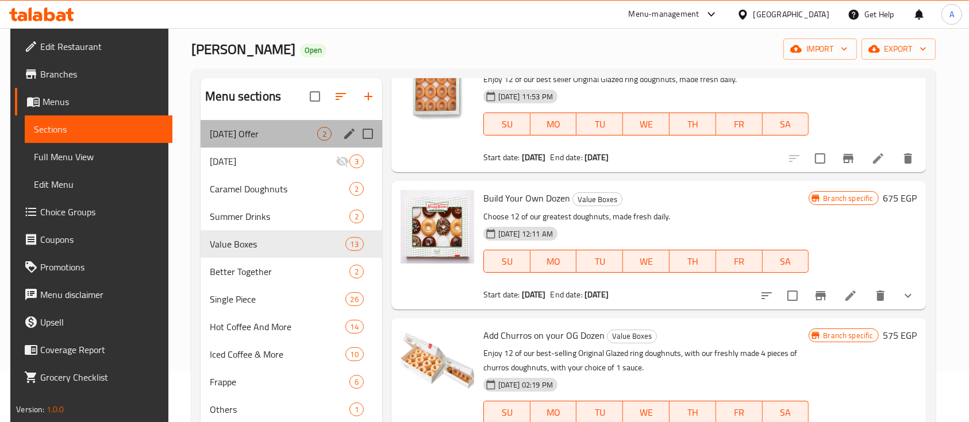
click at [283, 121] on div "Wednesday Offer 2" at bounding box center [292, 134] width 182 height 28
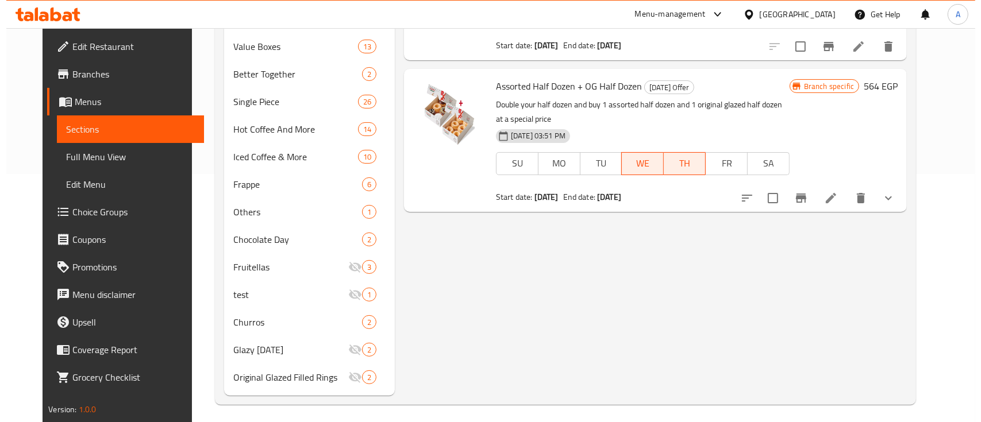
scroll to position [252, 0]
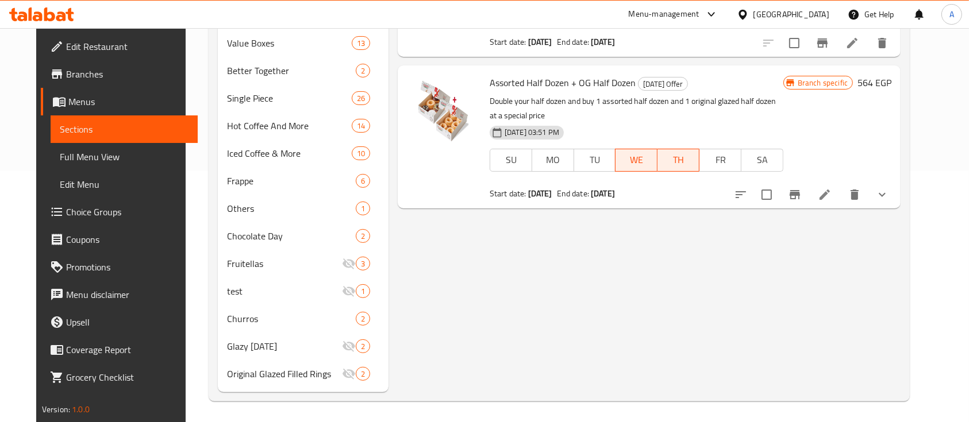
click at [896, 193] on button "show more" at bounding box center [882, 195] width 28 height 28
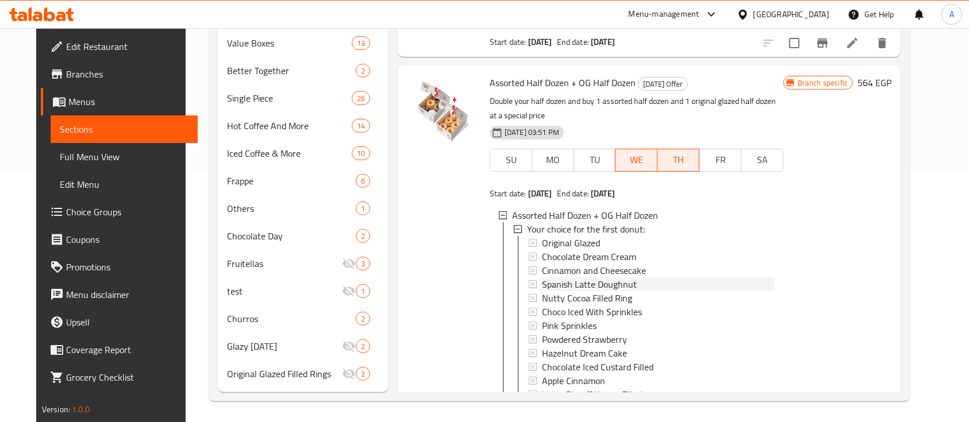
click at [598, 283] on span "Spanish Latte Doughnut" at bounding box center [589, 285] width 95 height 14
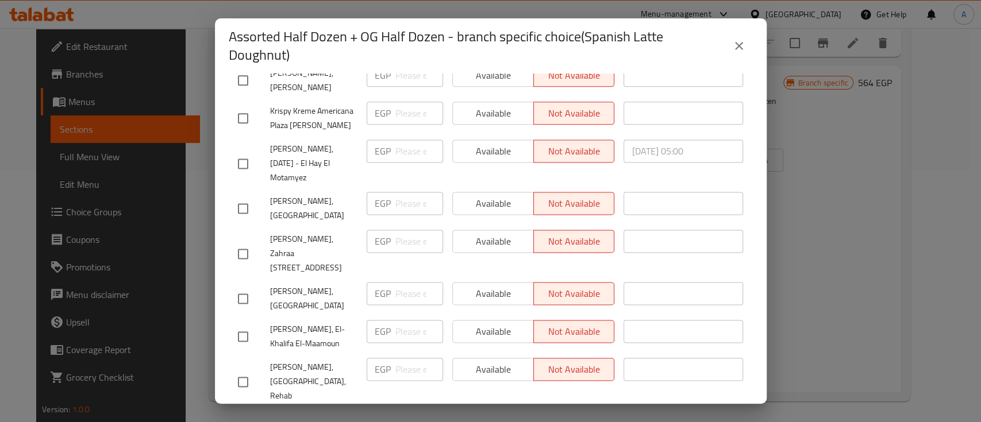
scroll to position [1256, 0]
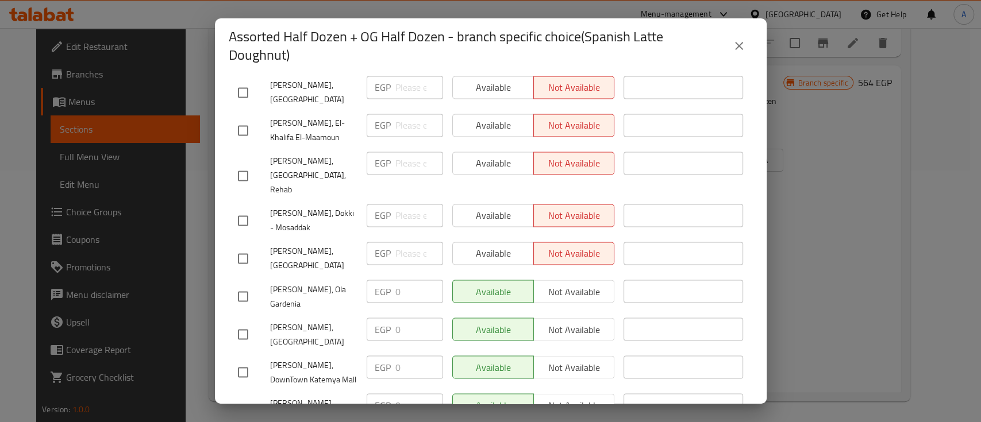
click at [735, 51] on icon "close" at bounding box center [739, 46] width 14 height 14
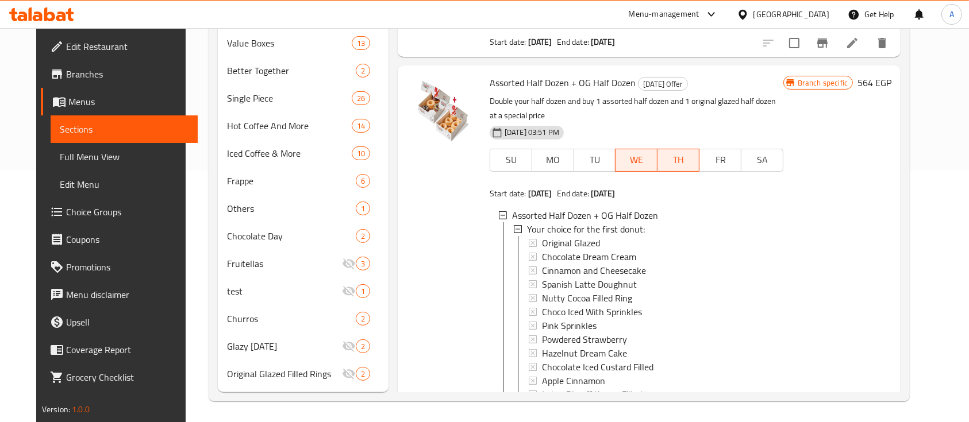
click at [576, 279] on span "Spanish Latte Doughnut" at bounding box center [589, 285] width 95 height 14
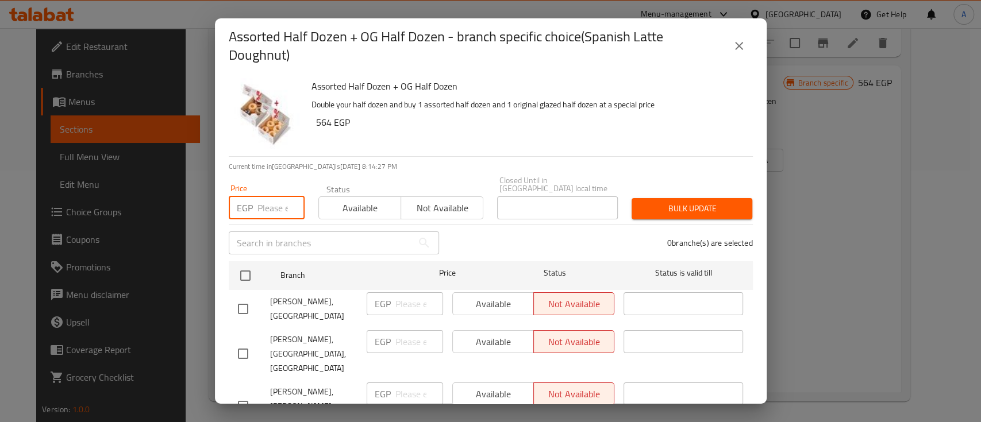
click at [266, 197] on input "number" at bounding box center [280, 208] width 47 height 23
paste input "15.00"
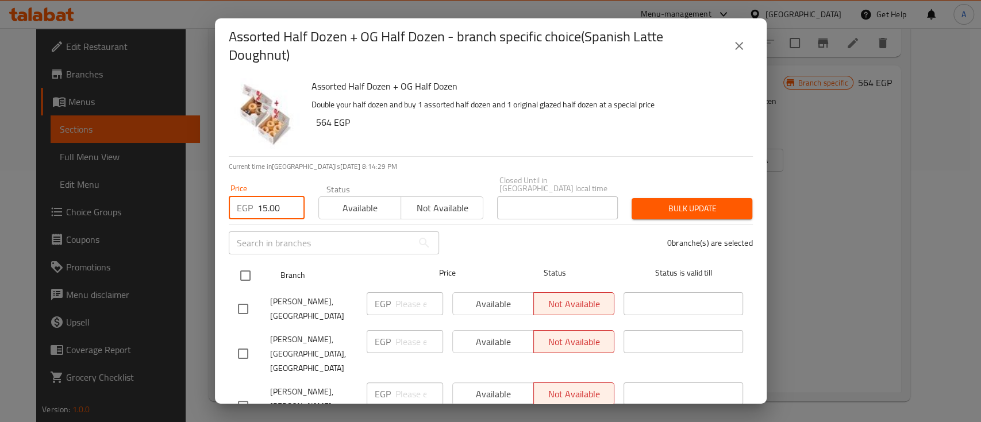
type input "15.00"
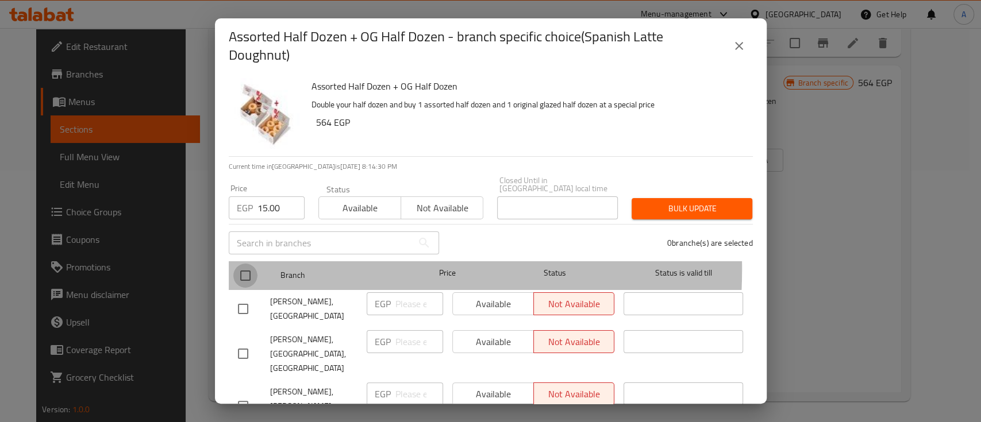
click at [240, 264] on input "checkbox" at bounding box center [245, 276] width 24 height 24
checkbox input "true"
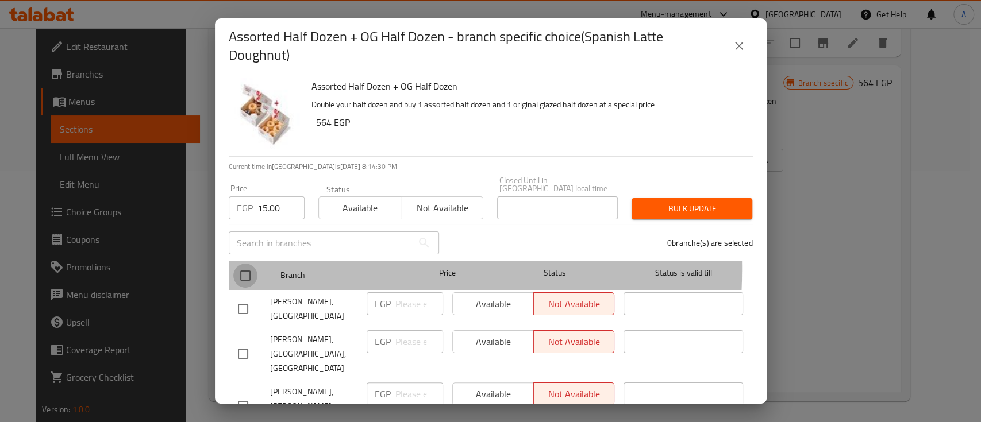
checkbox input "true"
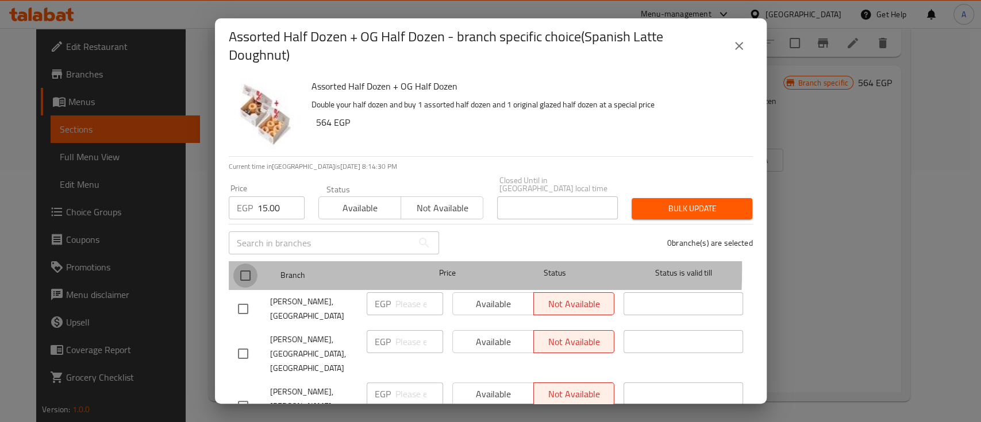
checkbox input "true"
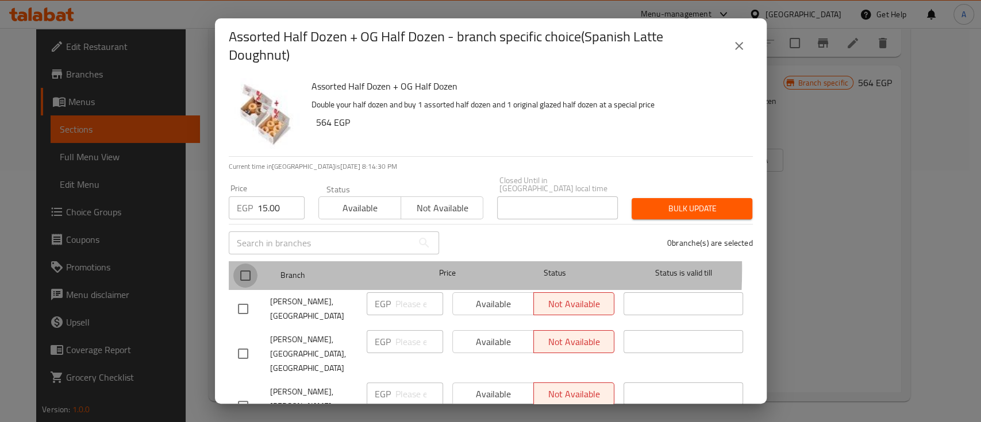
checkbox input "true"
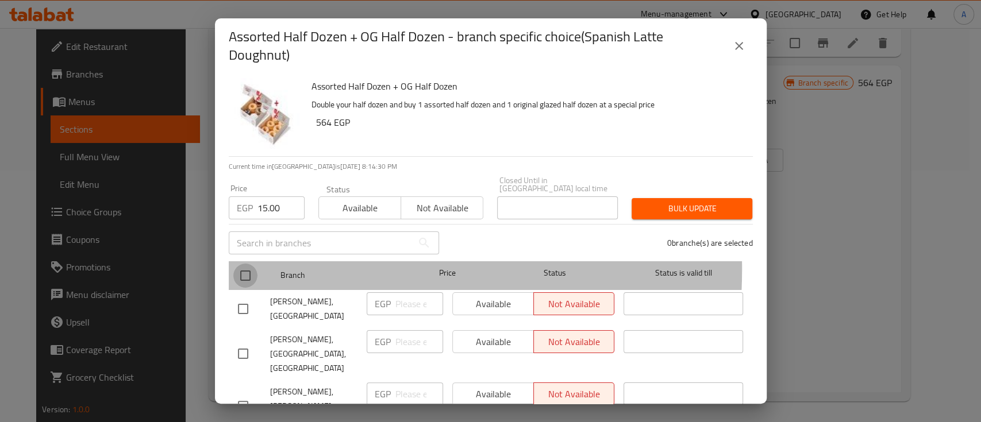
checkbox input "true"
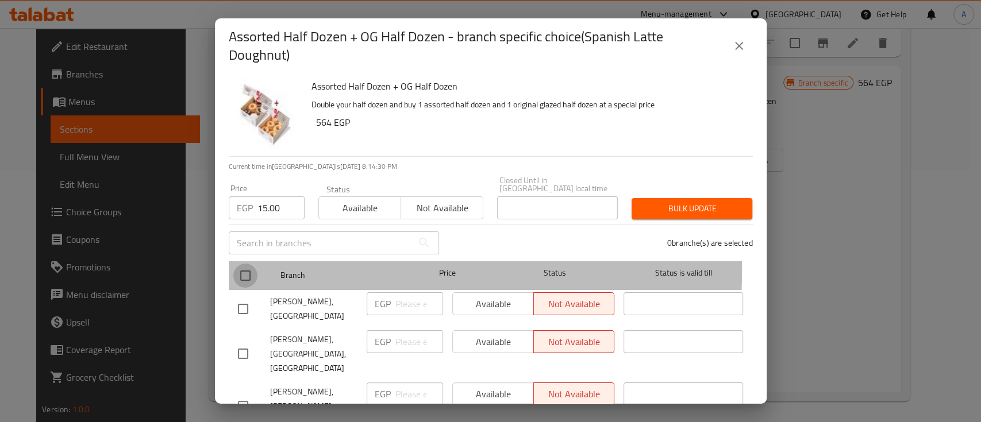
checkbox input "true"
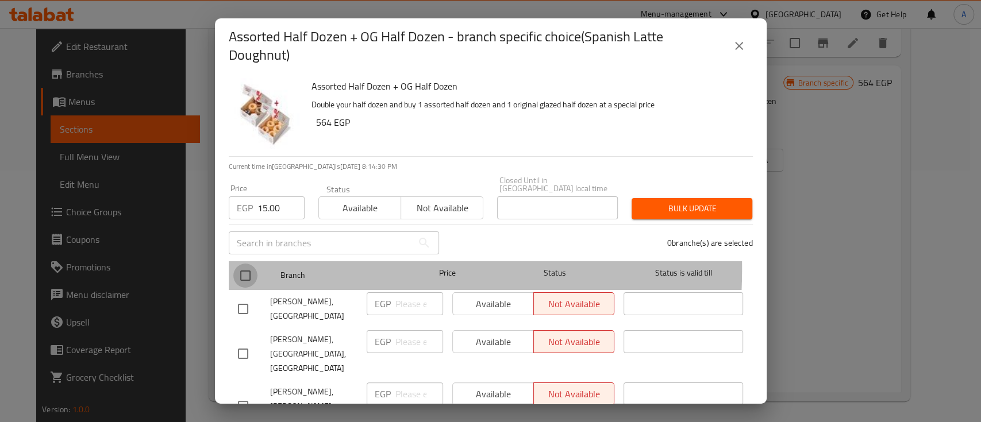
checkbox input "true"
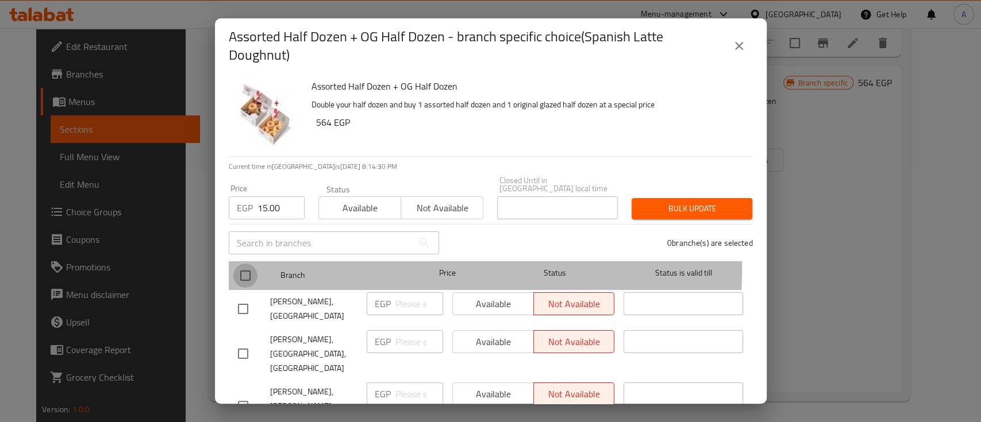
checkbox input "true"
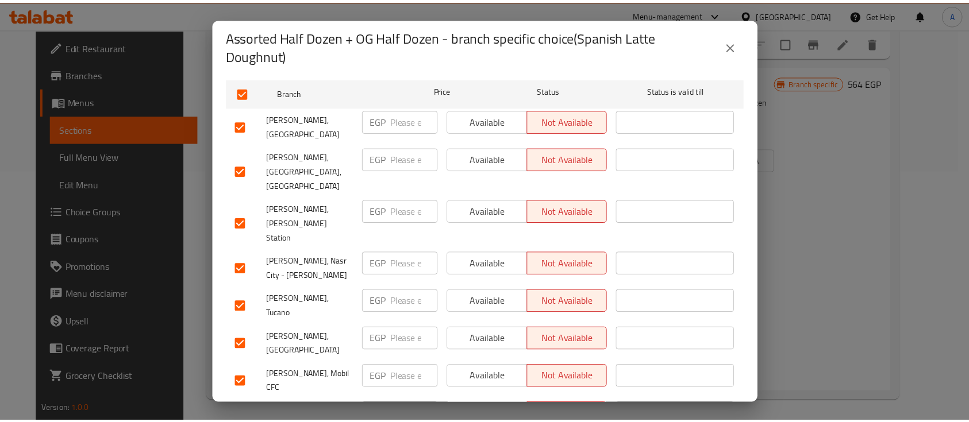
scroll to position [0, 0]
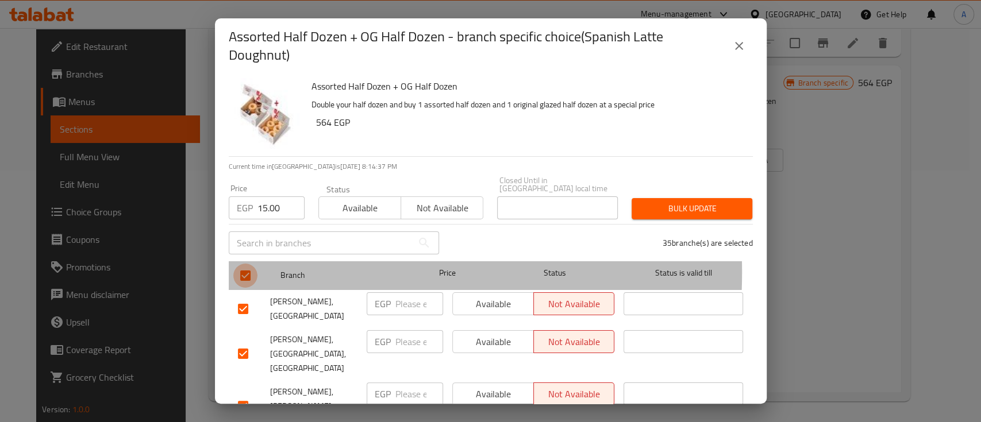
click at [244, 264] on input "checkbox" at bounding box center [245, 276] width 24 height 24
checkbox input "false"
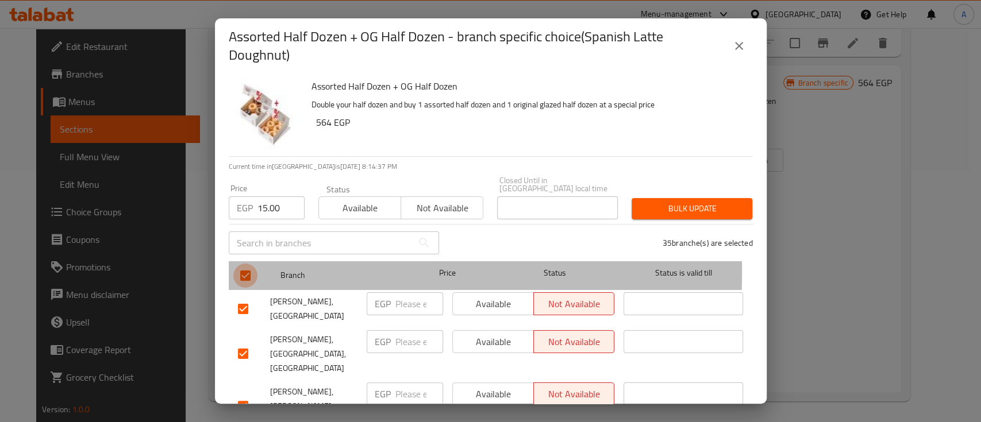
checkbox input "false"
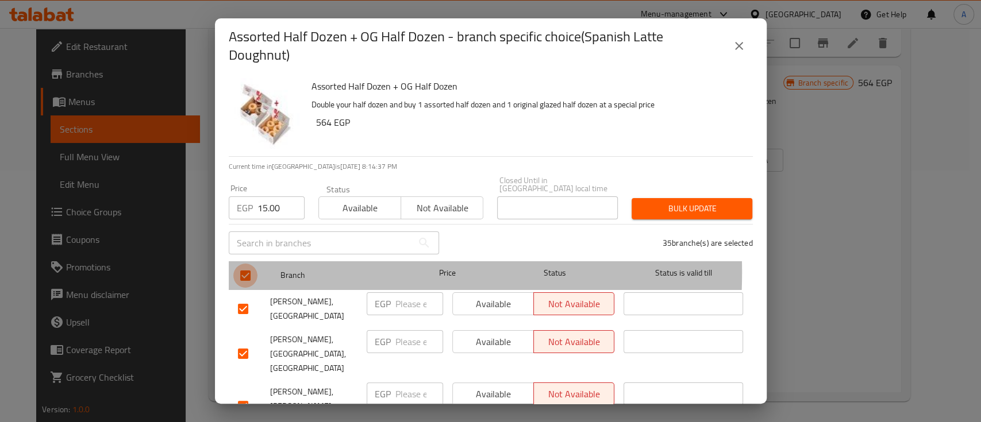
checkbox input "false"
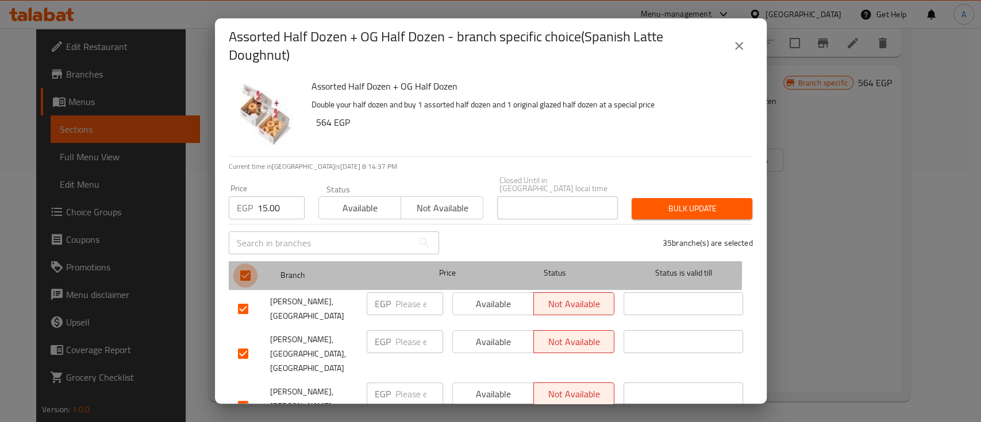
checkbox input "false"
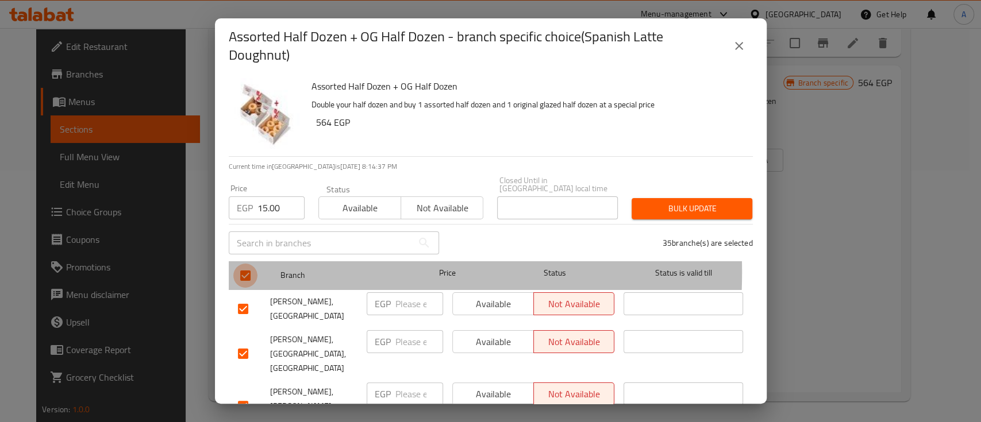
checkbox input "false"
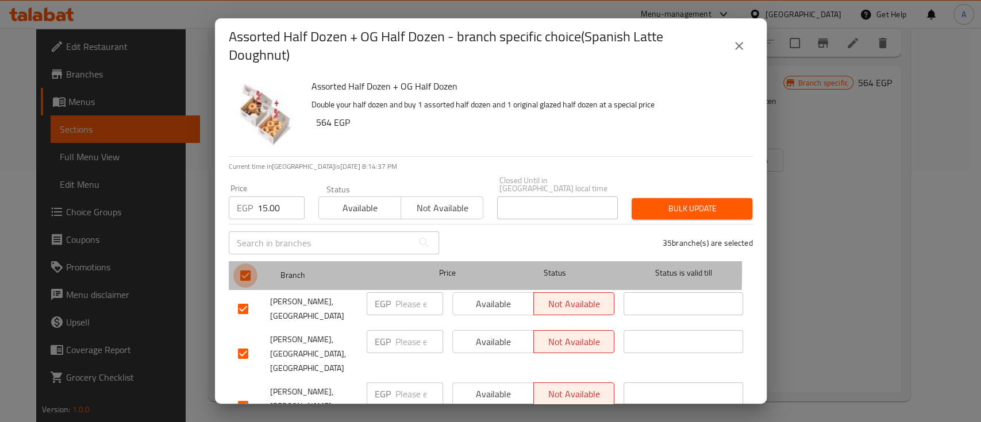
checkbox input "false"
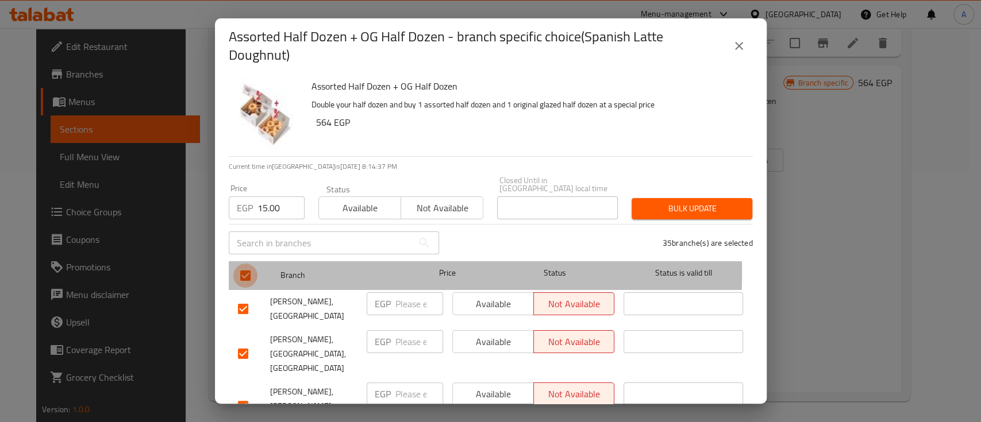
checkbox input "false"
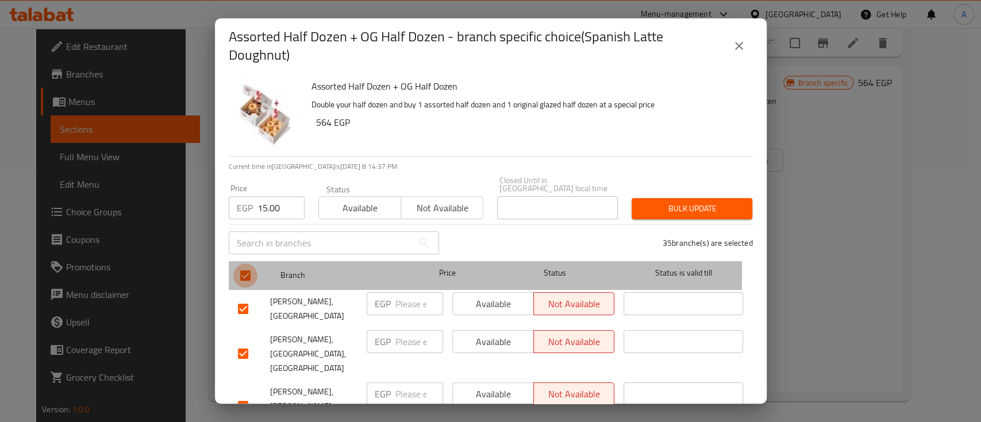
checkbox input "false"
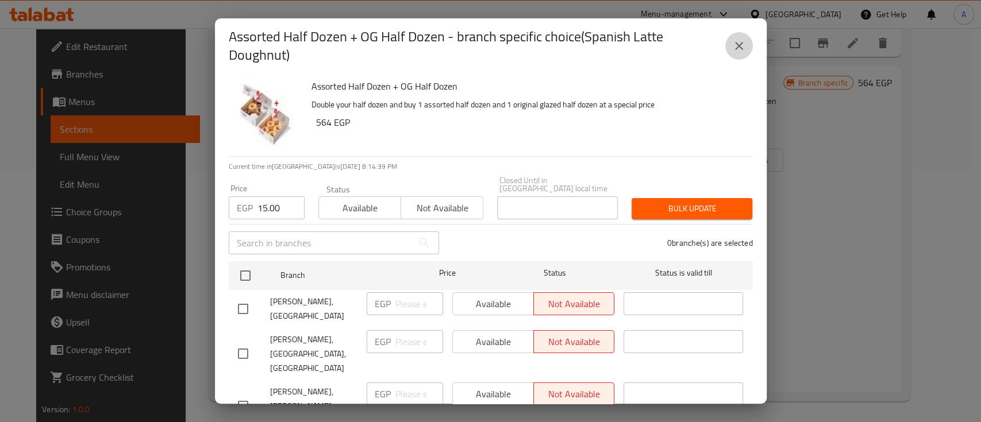
click at [741, 48] on icon "close" at bounding box center [739, 46] width 8 height 8
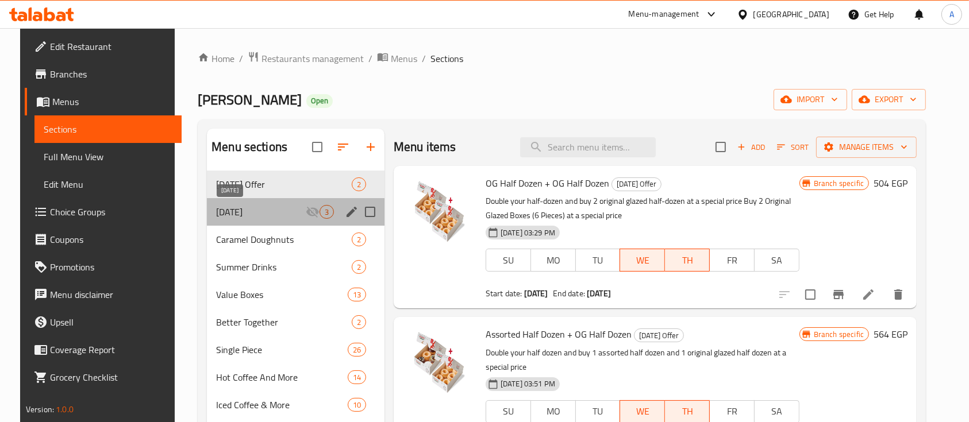
click at [266, 213] on span "International Coffee Day" at bounding box center [261, 212] width 90 height 14
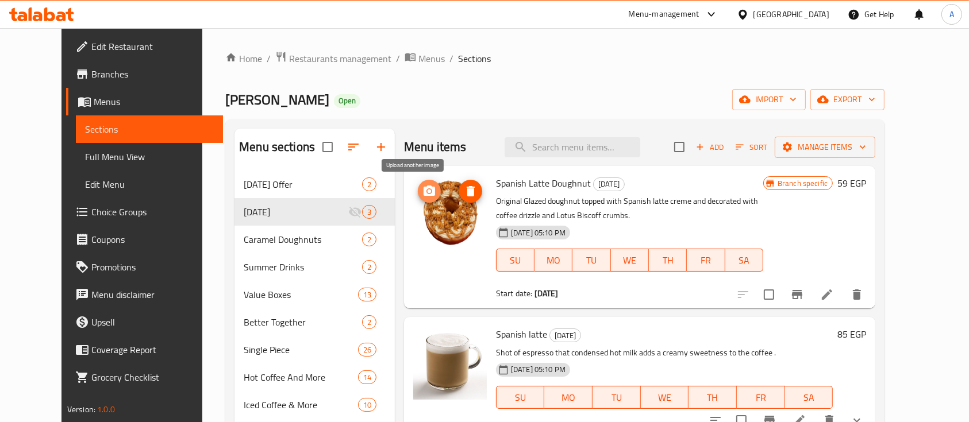
click at [424, 195] on icon "upload picture" at bounding box center [429, 191] width 11 height 10
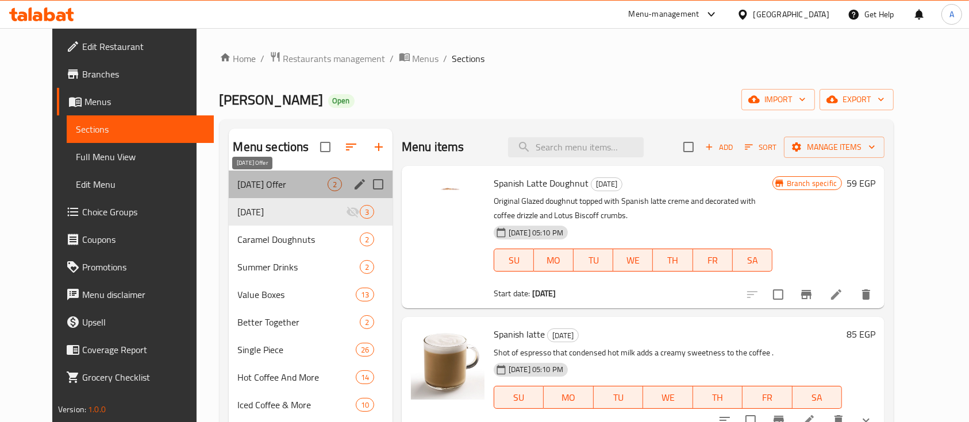
click at [251, 184] on span "Wednesday Offer" at bounding box center [283, 185] width 90 height 14
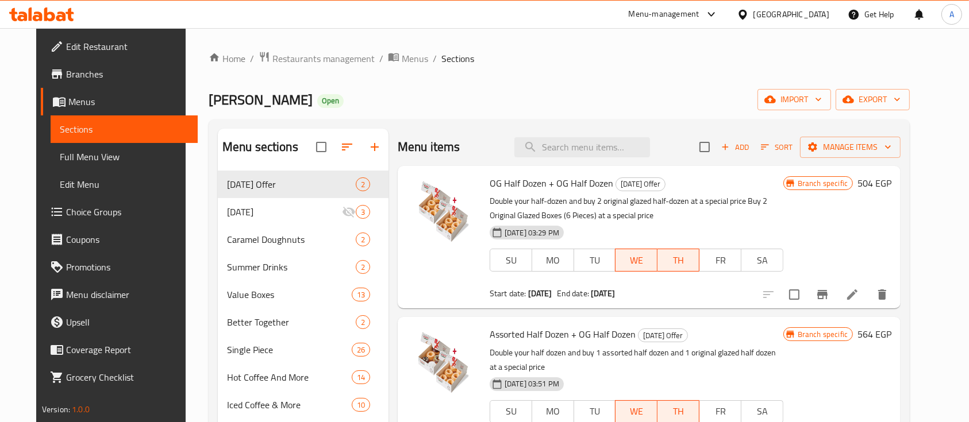
scroll to position [216, 0]
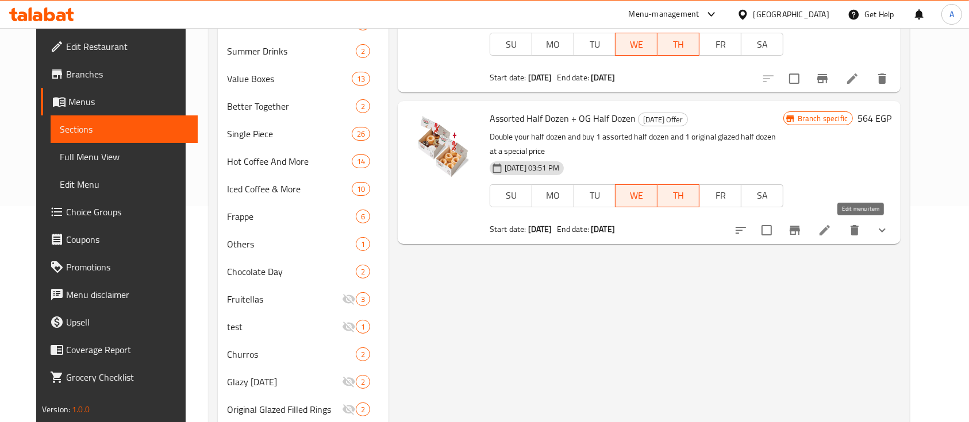
click at [832, 236] on icon at bounding box center [825, 231] width 14 height 14
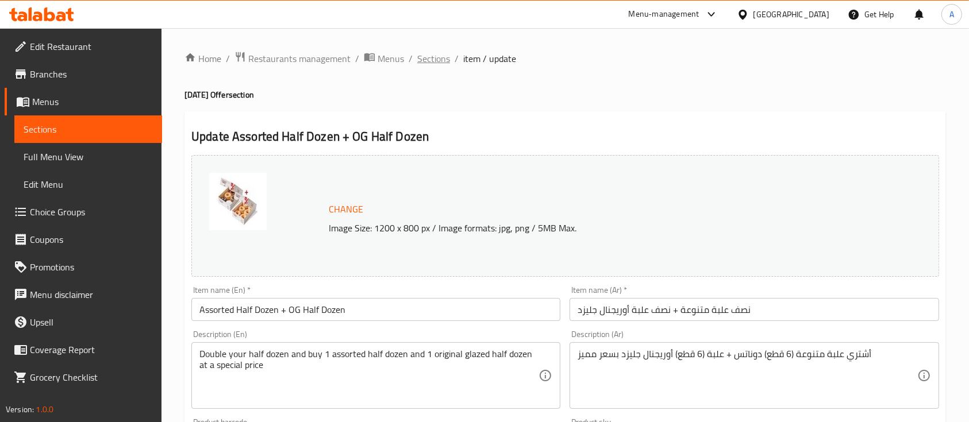
click at [429, 57] on span "Sections" at bounding box center [433, 59] width 33 height 14
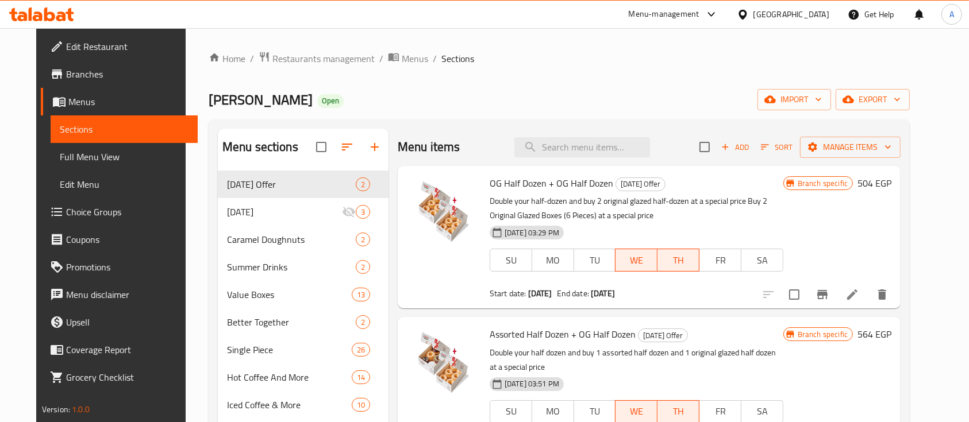
scroll to position [244, 0]
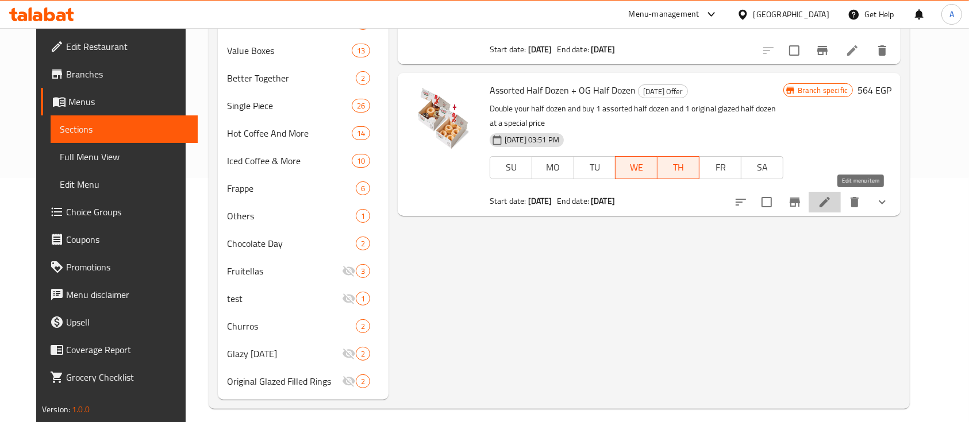
click at [832, 206] on icon at bounding box center [825, 202] width 14 height 14
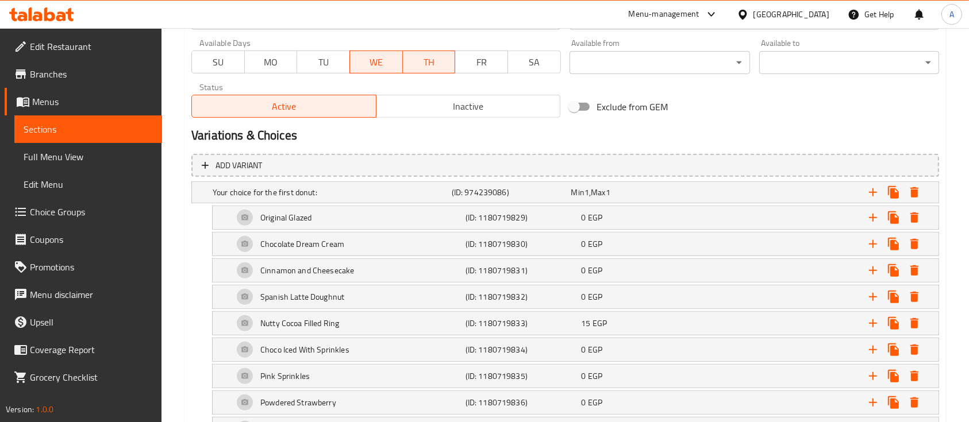
scroll to position [752, 0]
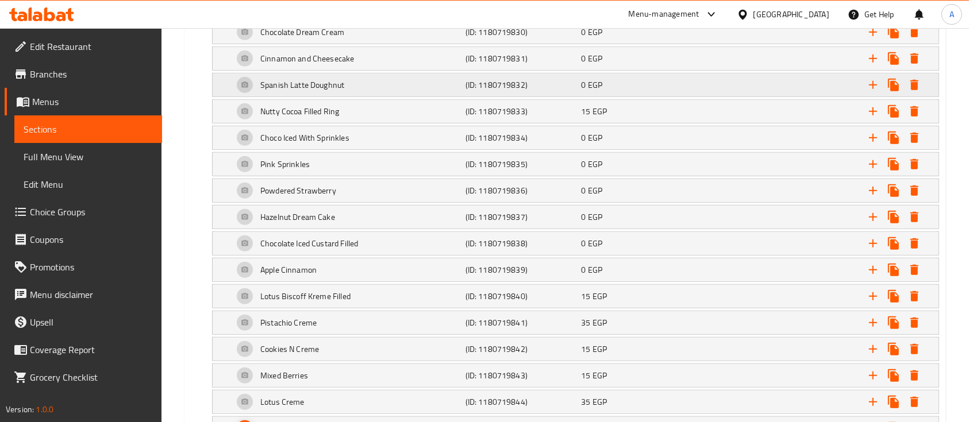
click at [371, 84] on div "Spanish Latte Doughnut" at bounding box center [347, 85] width 232 height 28
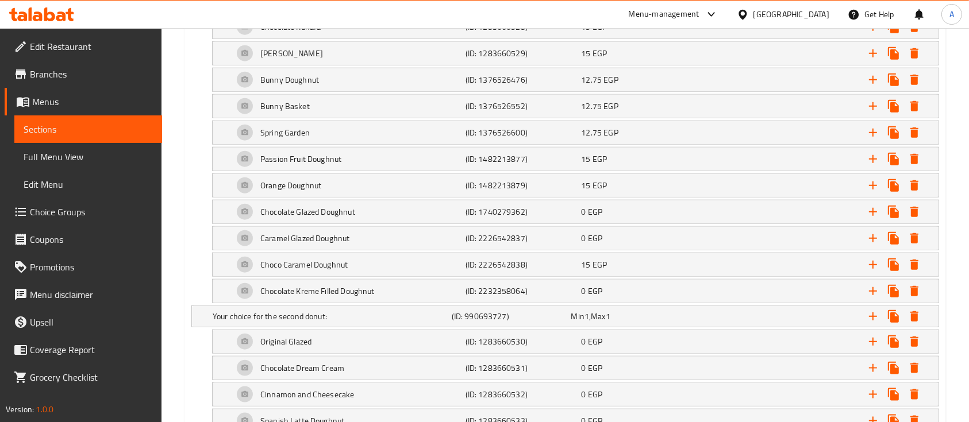
scroll to position [1427, 0]
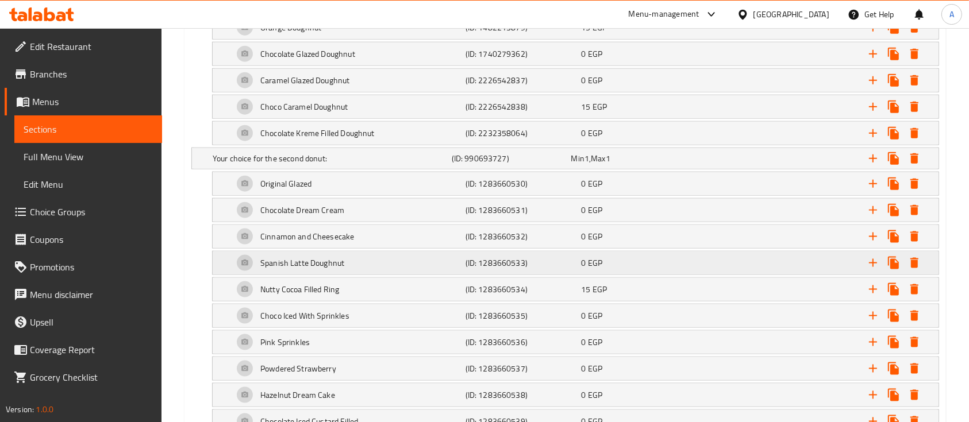
click at [568, 257] on h5 "(ID: 1283660533)" at bounding box center [522, 262] width 112 height 11
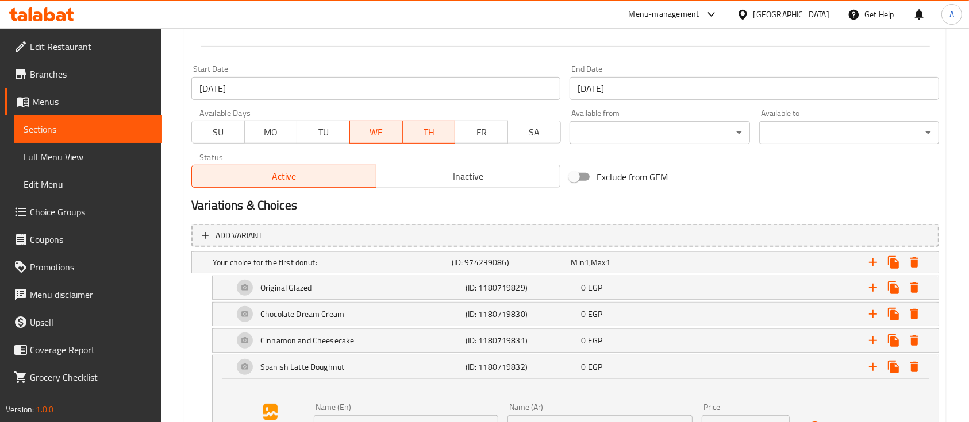
scroll to position [0, 0]
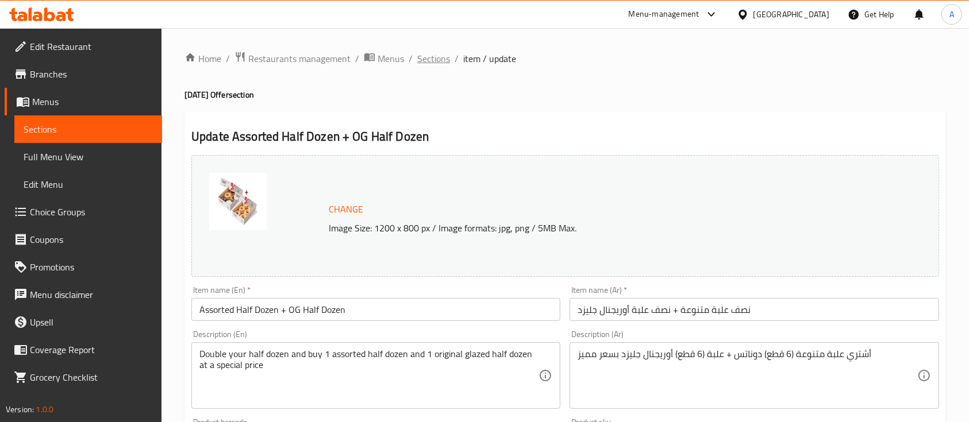
click at [435, 62] on span "Sections" at bounding box center [433, 59] width 33 height 14
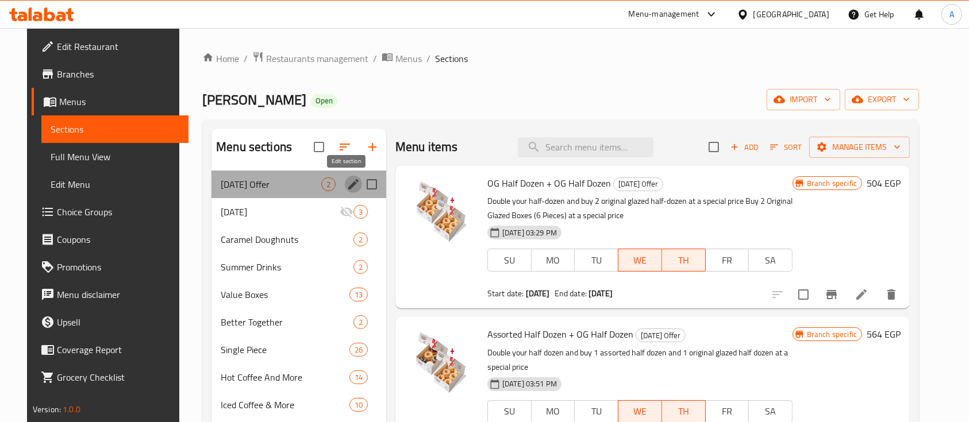
click at [350, 182] on icon "edit" at bounding box center [353, 184] width 10 height 10
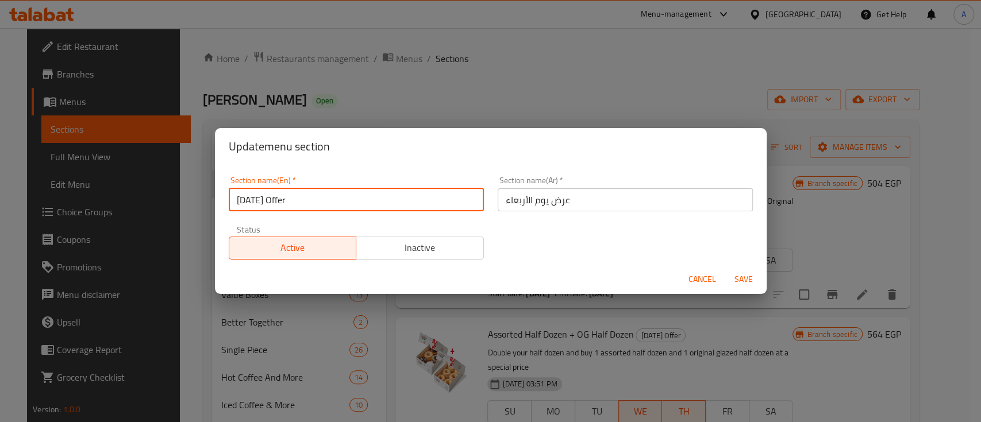
drag, startPoint x: 308, startPoint y: 203, endPoint x: 236, endPoint y: 202, distance: 71.9
click at [236, 202] on input "Wednesday Offer" at bounding box center [356, 200] width 255 height 23
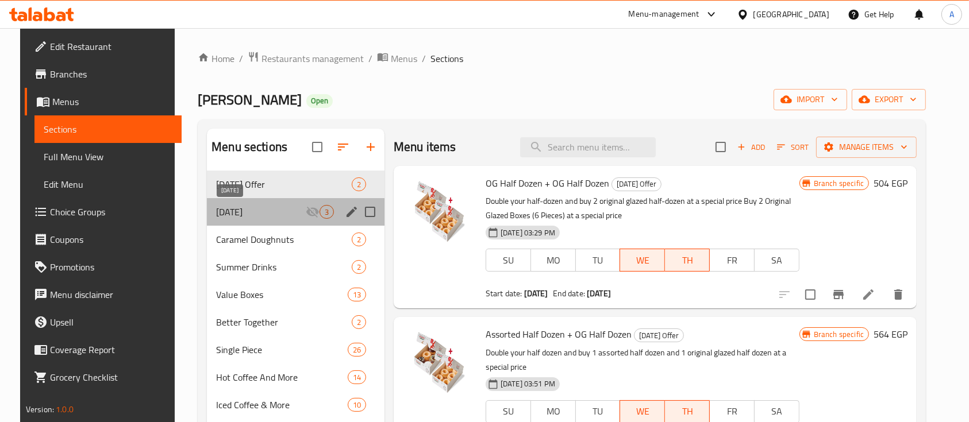
click at [286, 212] on span "International Coffee Day" at bounding box center [261, 212] width 90 height 14
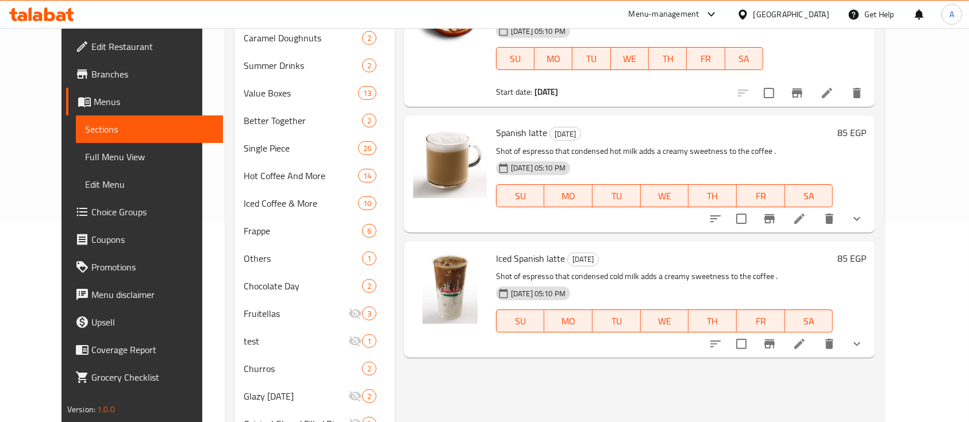
scroll to position [212, 0]
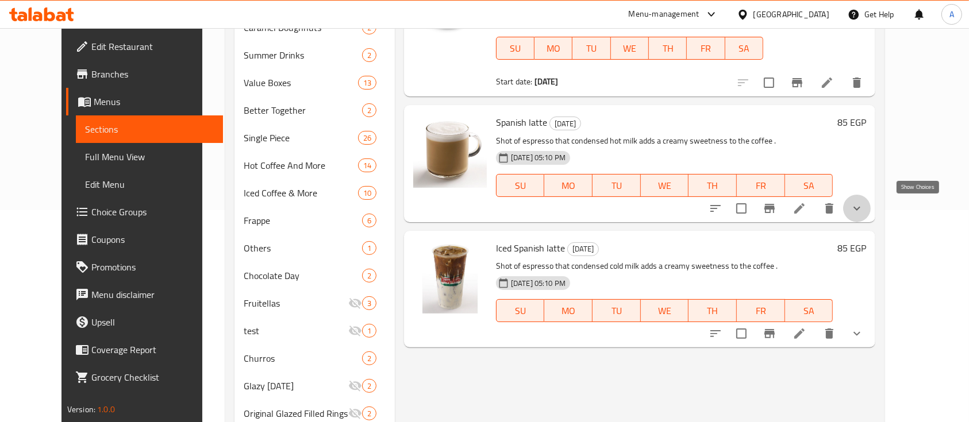
click at [864, 214] on icon "show more" at bounding box center [857, 209] width 14 height 14
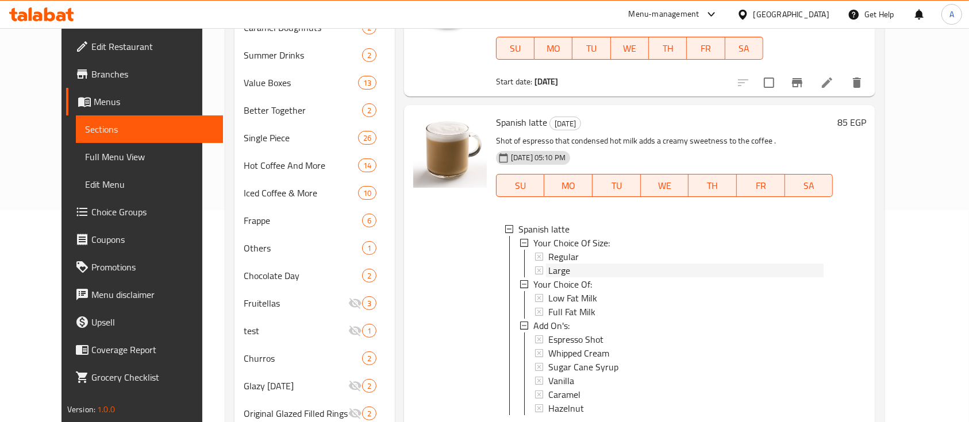
click at [633, 264] on div "Large" at bounding box center [685, 271] width 275 height 14
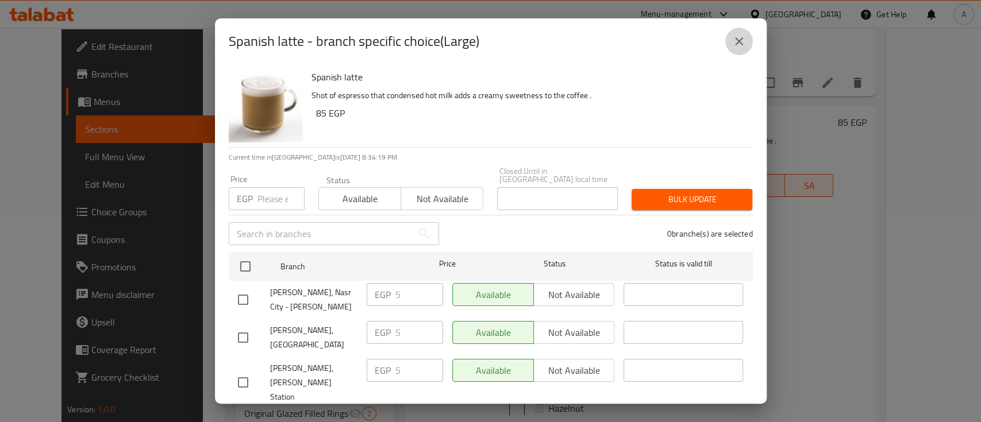
click at [735, 47] on icon "close" at bounding box center [739, 41] width 14 height 14
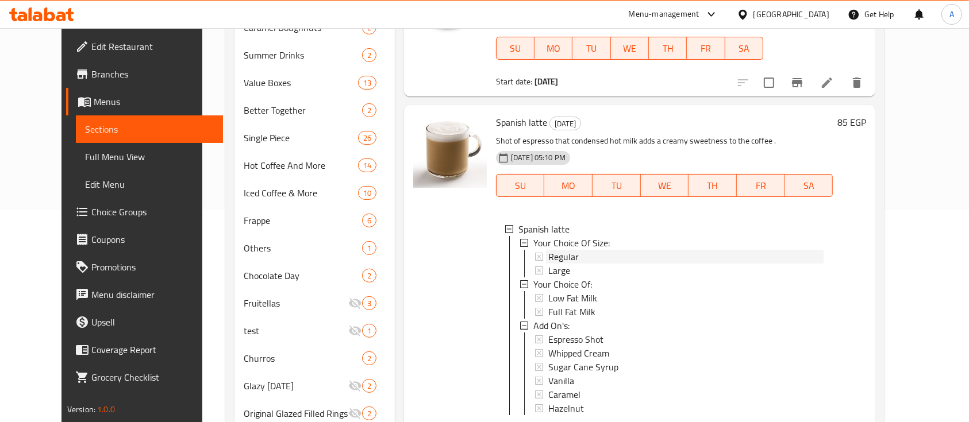
click at [552, 259] on span "Regular" at bounding box center [563, 257] width 30 height 14
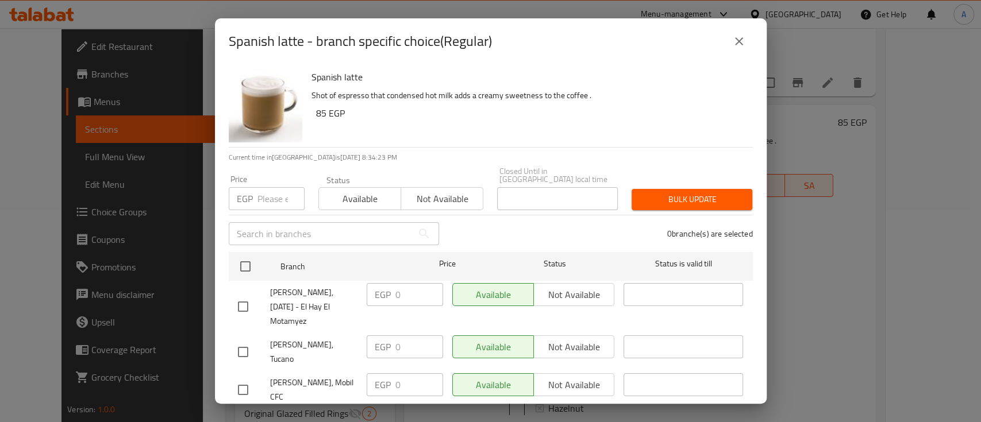
click at [733, 44] on icon "close" at bounding box center [739, 41] width 14 height 14
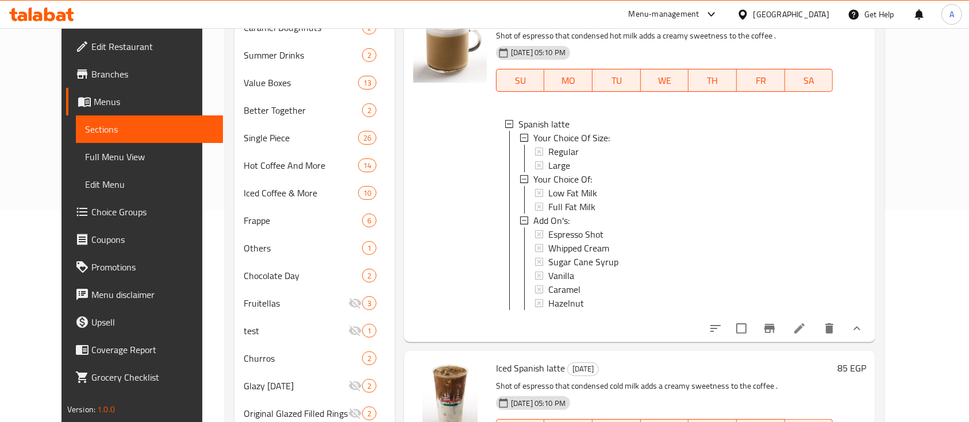
scroll to position [106, 0]
